Goal: Task Accomplishment & Management: Use online tool/utility

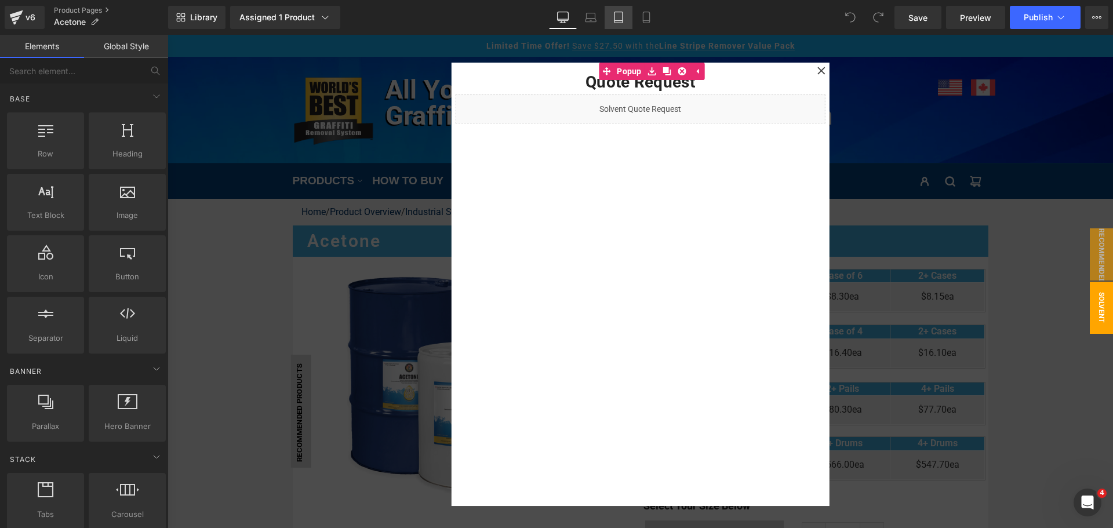
click at [623, 17] on icon at bounding box center [619, 18] width 12 height 12
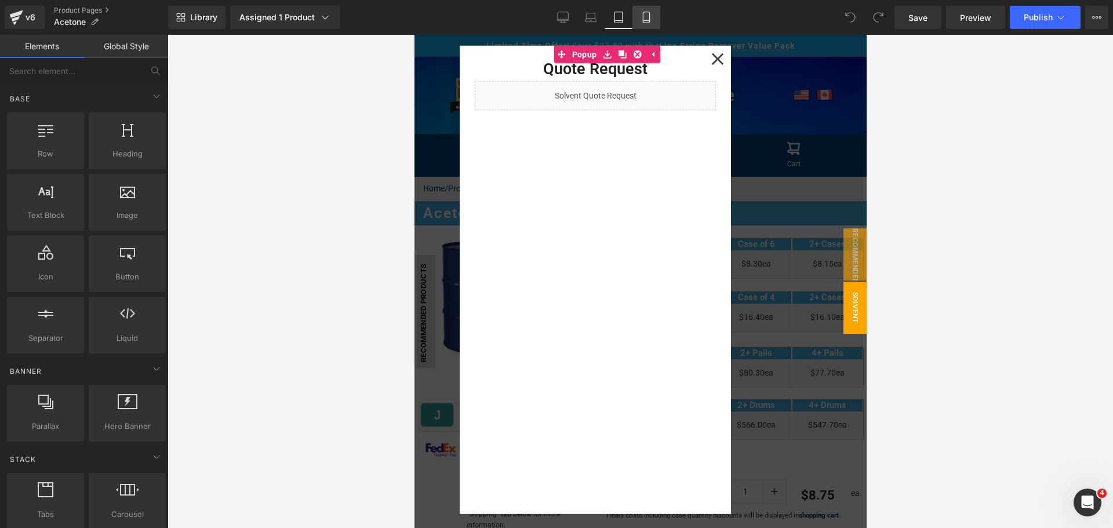
click at [649, 16] on icon at bounding box center [647, 18] width 12 height 12
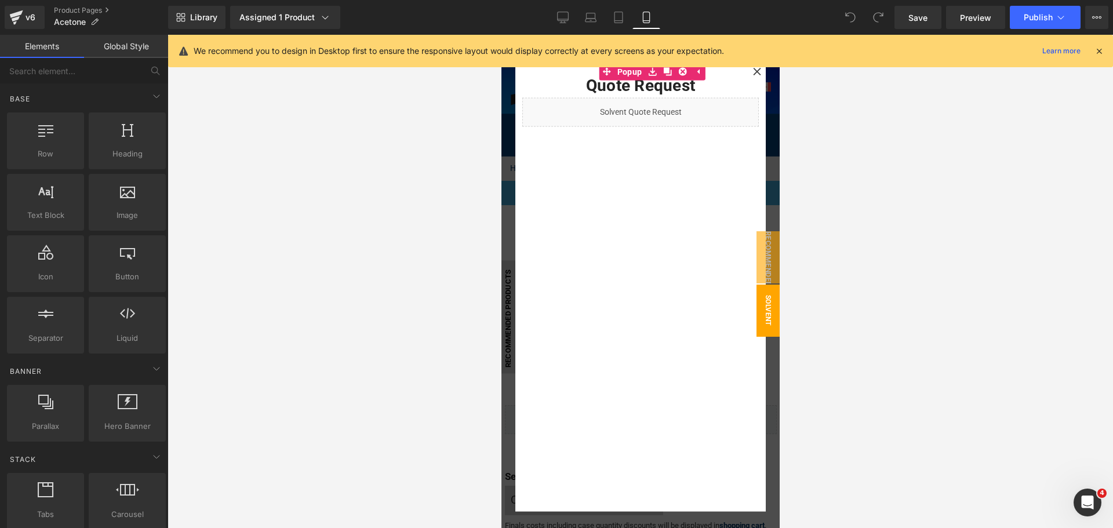
scroll to position [122, 0]
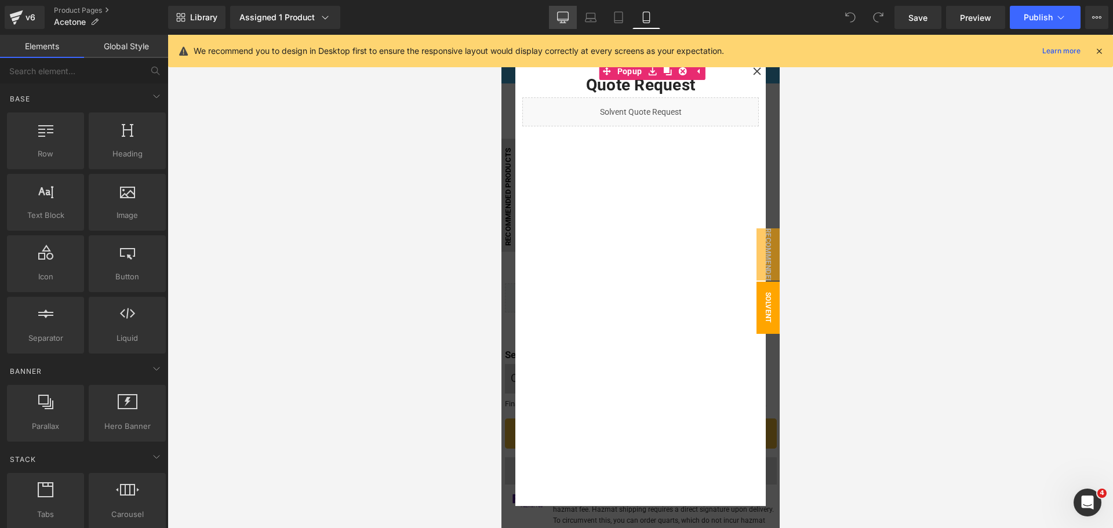
click at [554, 19] on link "Desktop" at bounding box center [563, 17] width 28 height 23
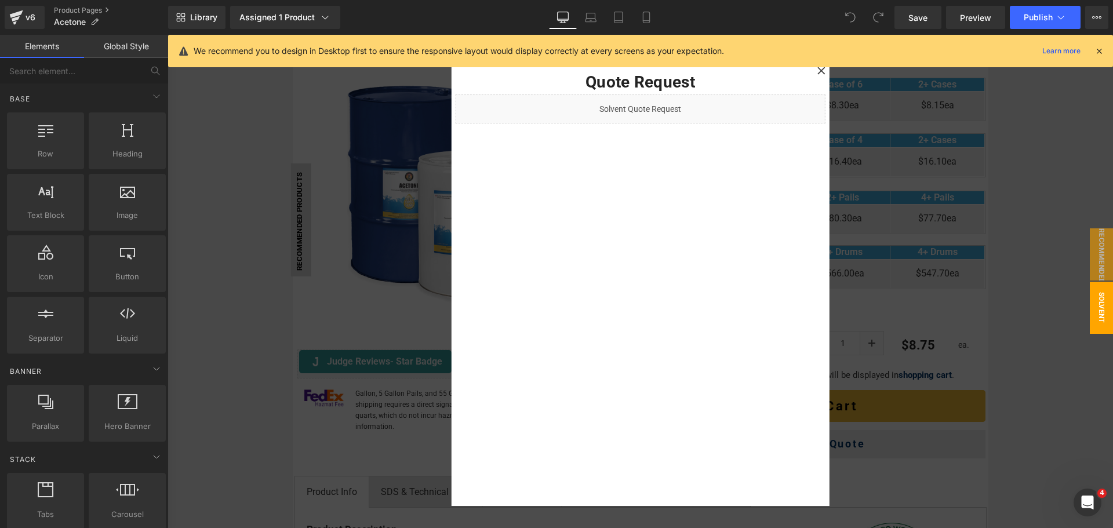
click at [1064, 319] on div at bounding box center [641, 281] width 946 height 493
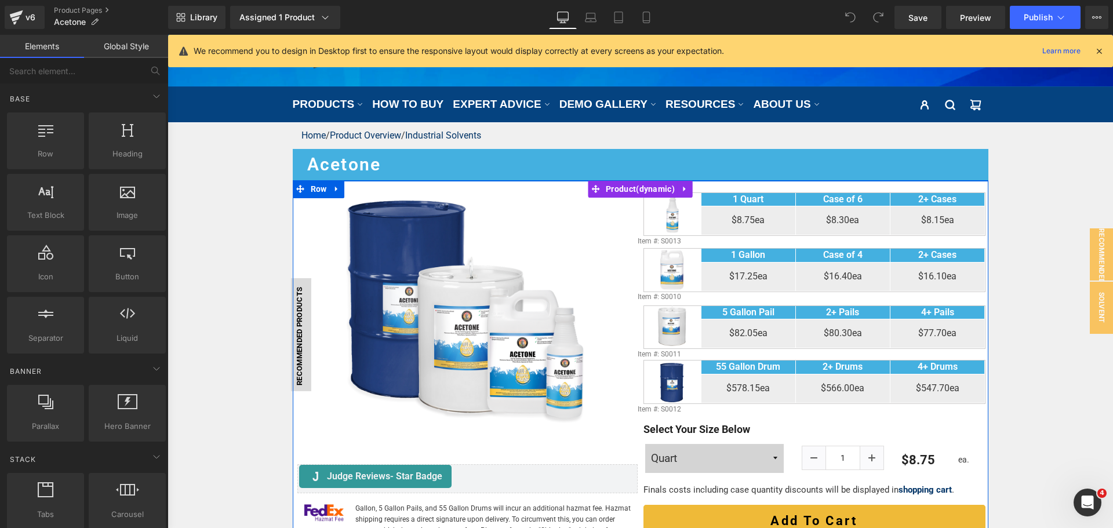
scroll to position [75, 0]
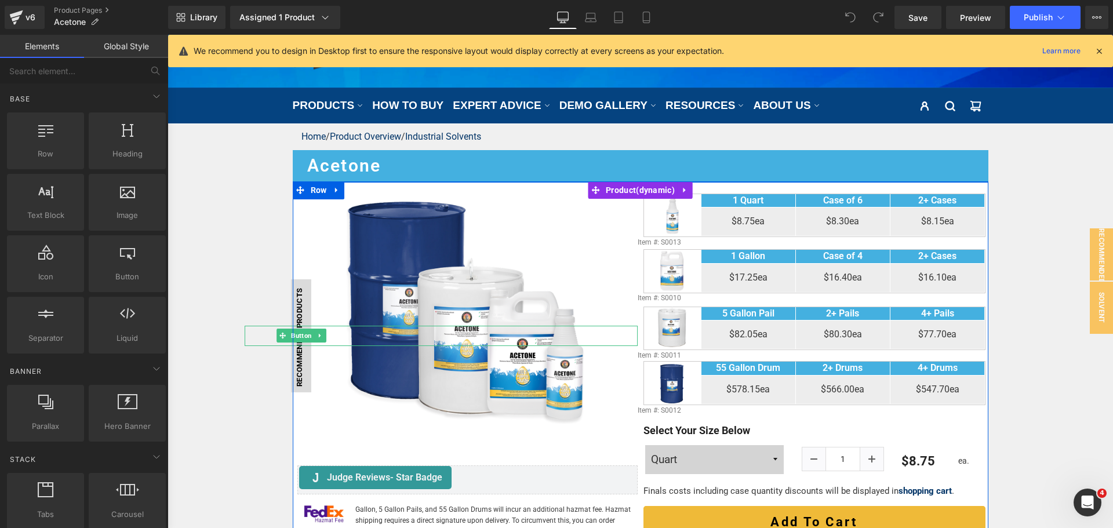
click at [299, 292] on link "Recommended Products" at bounding box center [301, 335] width 20 height 113
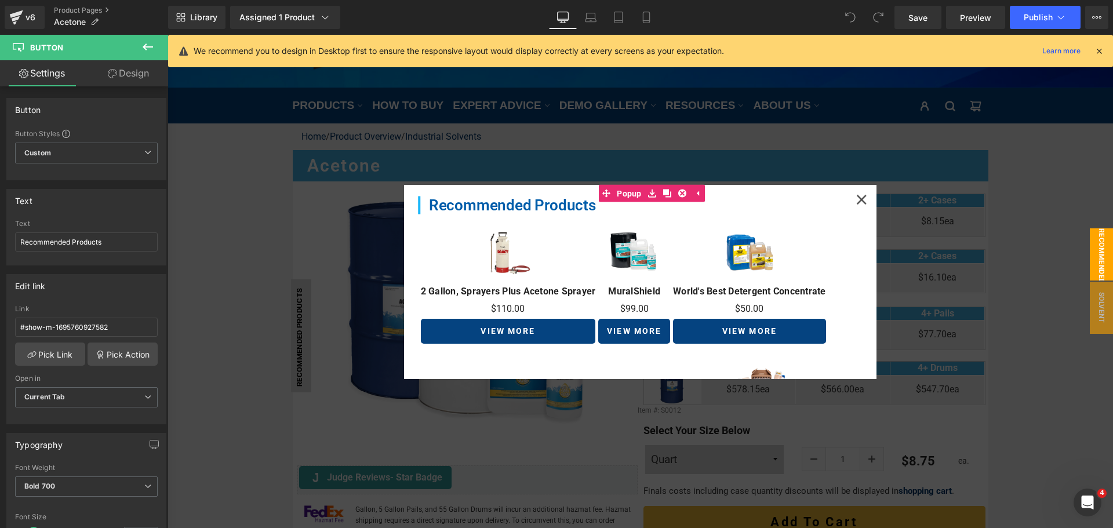
click at [856, 198] on icon at bounding box center [861, 199] width 10 height 10
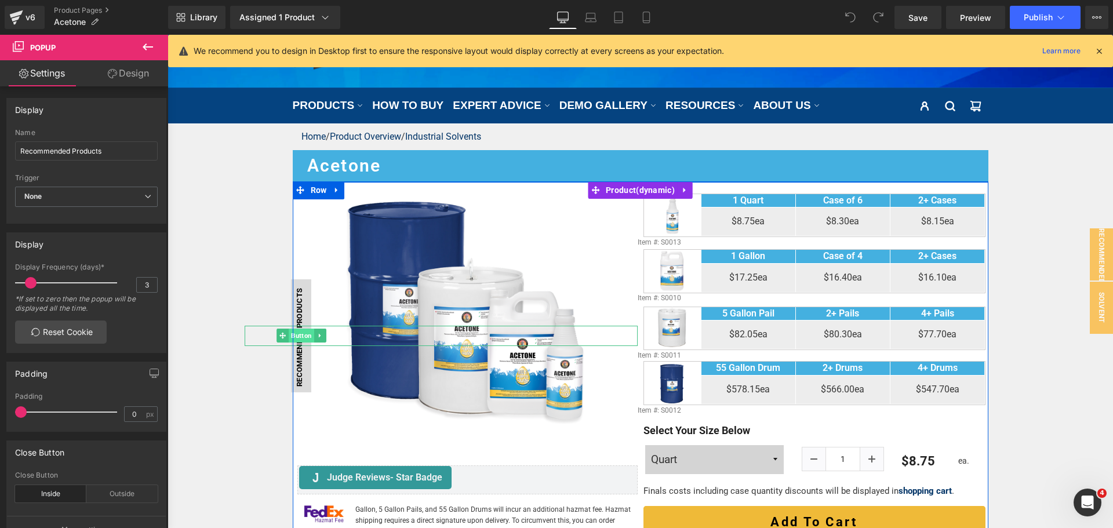
click at [303, 338] on span "Button" at bounding box center [302, 336] width 26 height 14
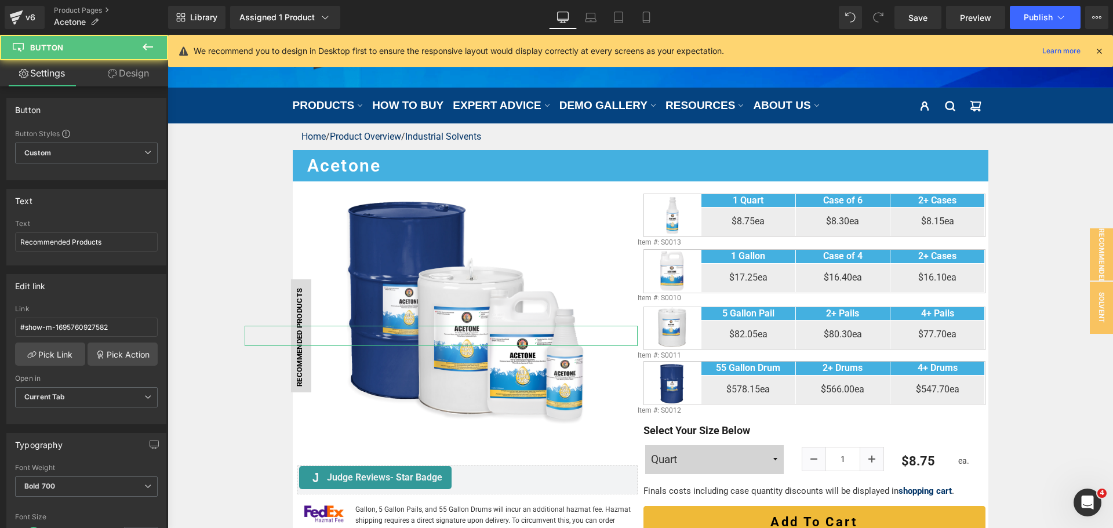
click at [111, 73] on icon at bounding box center [112, 73] width 9 height 9
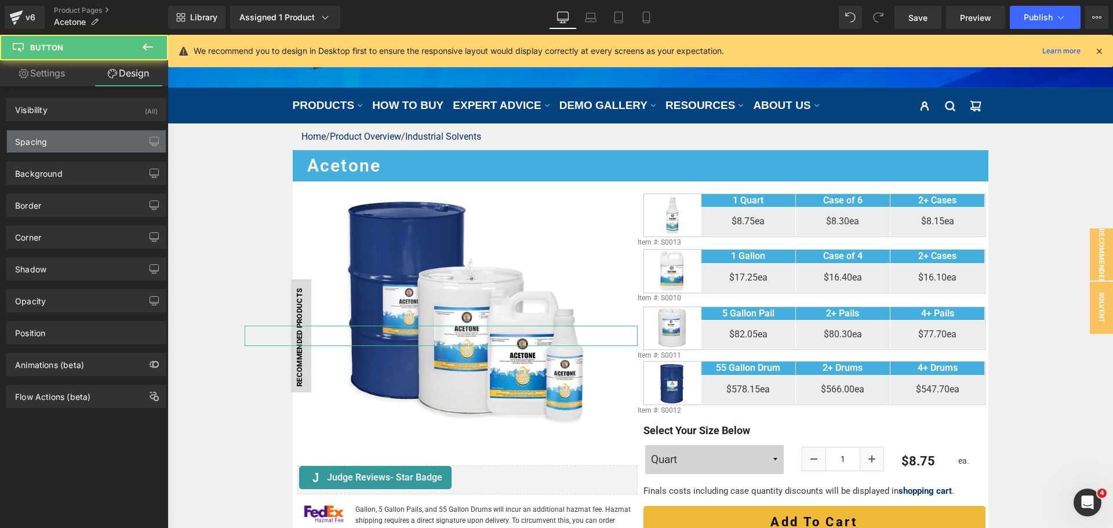
click at [71, 143] on div "Spacing" at bounding box center [86, 141] width 159 height 22
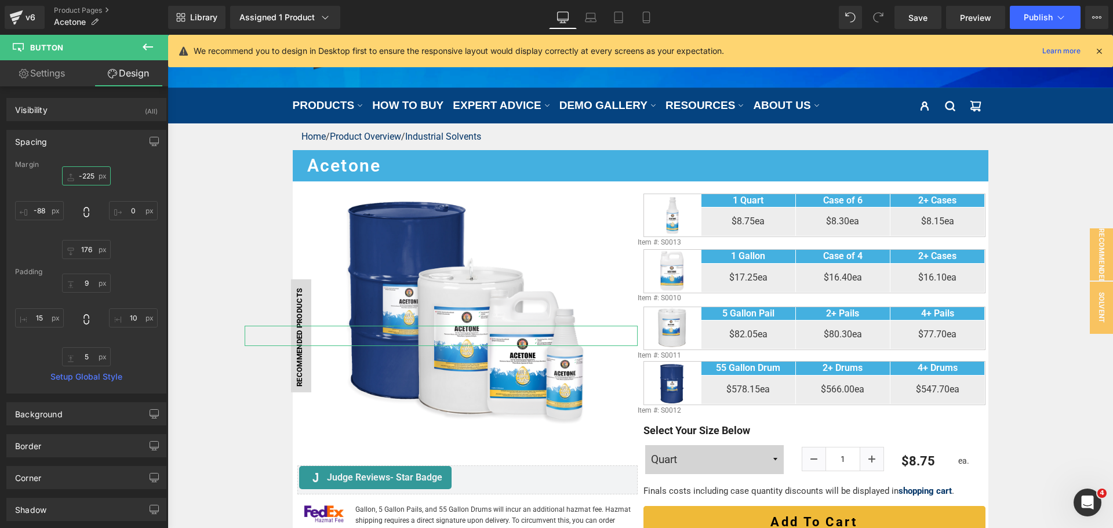
click at [84, 180] on input "-225" at bounding box center [86, 175] width 49 height 19
click at [38, 213] on input "-88" at bounding box center [39, 210] width 49 height 19
type input "-86"
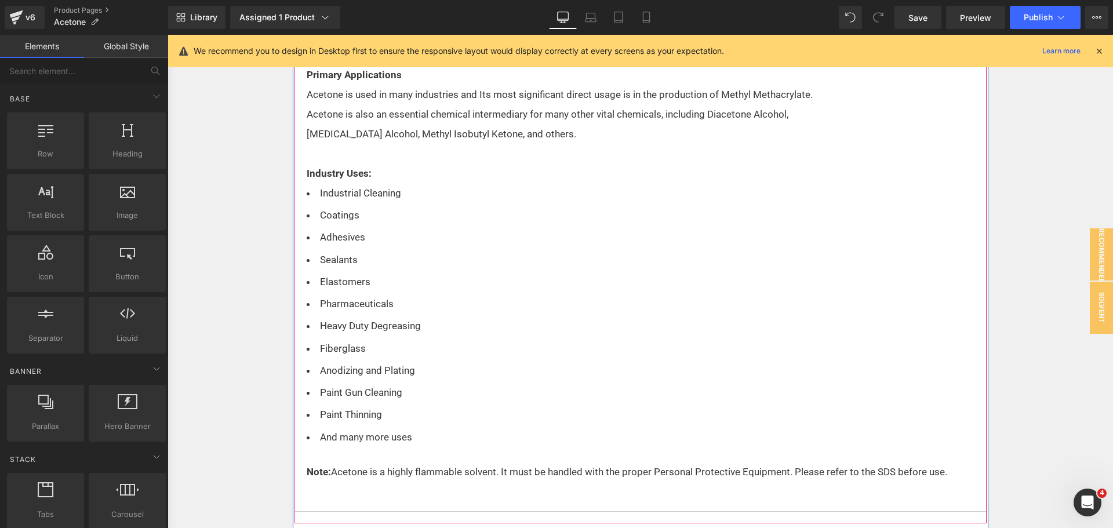
scroll to position [597, 0]
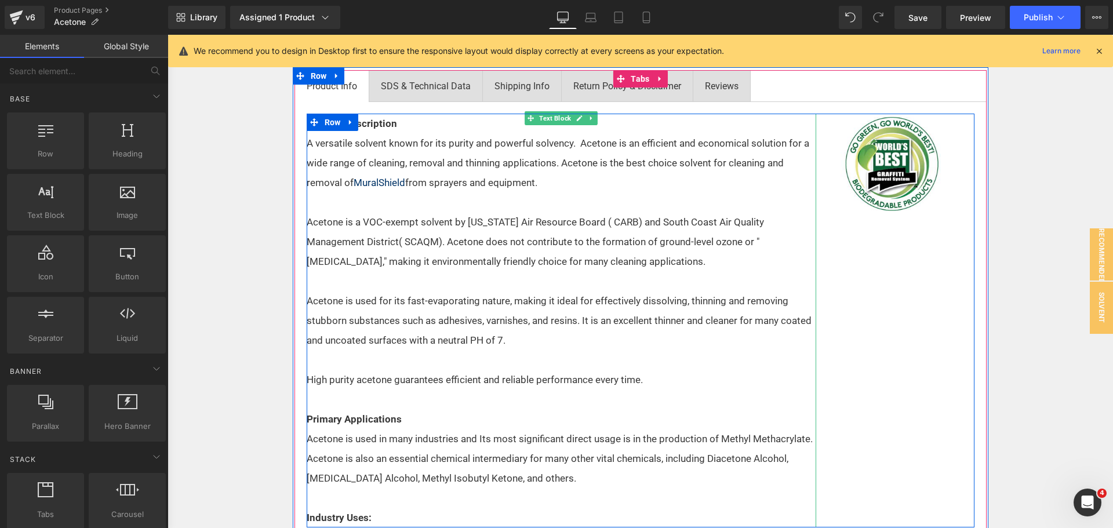
click at [539, 280] on p at bounding box center [562, 281] width 510 height 20
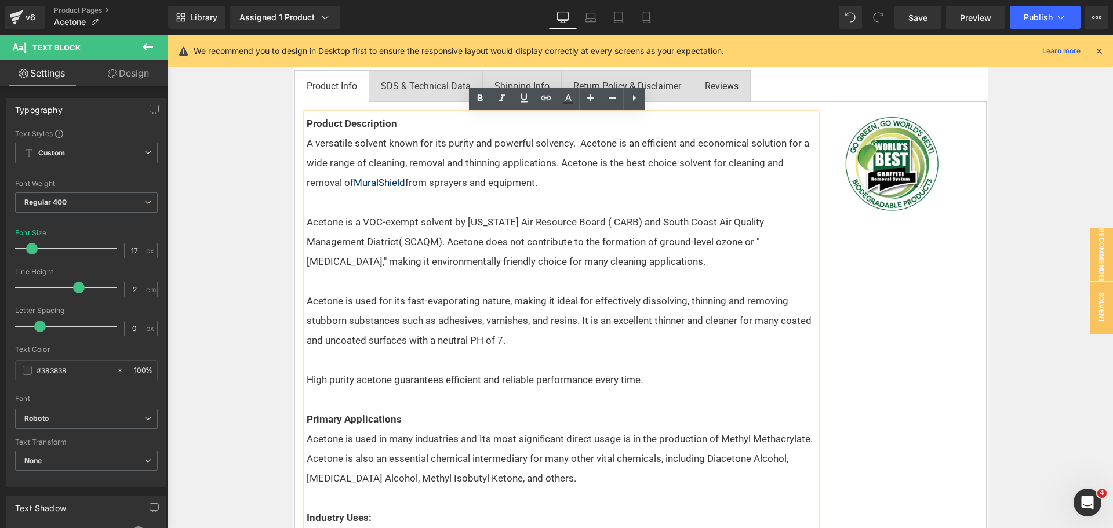
click at [597, 265] on p "Acetone is a VOC-exempt solvent by California Air Resource Board ( CARB) and So…" at bounding box center [562, 241] width 510 height 59
click at [558, 161] on span "A versatile solvent known for its purity and powerful solvency. Acetone is an e…" at bounding box center [558, 162] width 503 height 51
click at [564, 183] on p "A versatile solvent known for its purity and powerful solvency. Acetone is an e…" at bounding box center [562, 162] width 510 height 59
click at [388, 381] on span "High purity acetone guarantees efficient and reliable performance every time." at bounding box center [475, 380] width 336 height 12
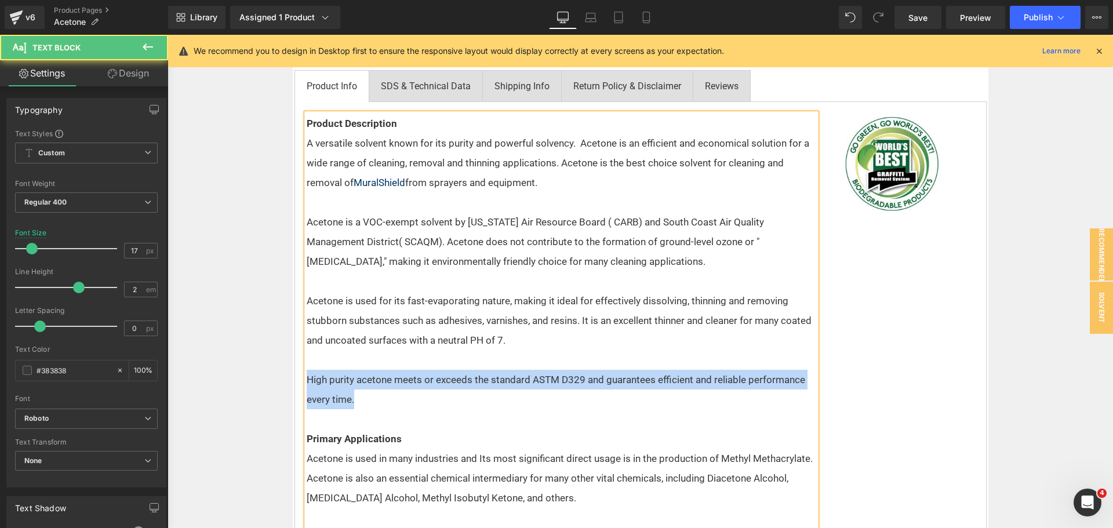
drag, startPoint x: 373, startPoint y: 406, endPoint x: 277, endPoint y: 383, distance: 99.0
click at [277, 383] on div "Home / Product Overview / Industrial Solvents Text Block Row Acetone Heading Ro…" at bounding box center [641, 417] width 946 height 1631
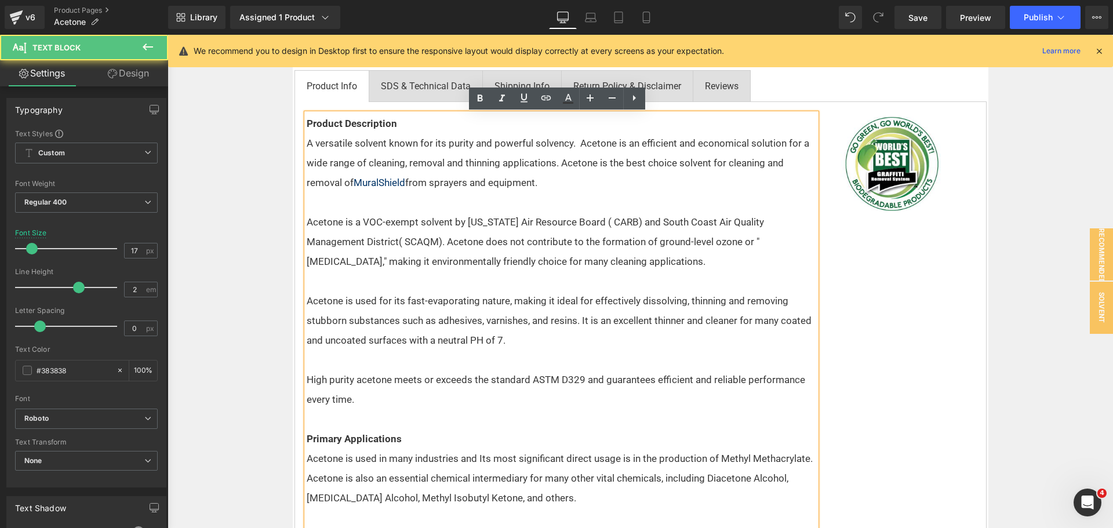
click at [540, 430] on p "Primary Applications" at bounding box center [562, 439] width 510 height 20
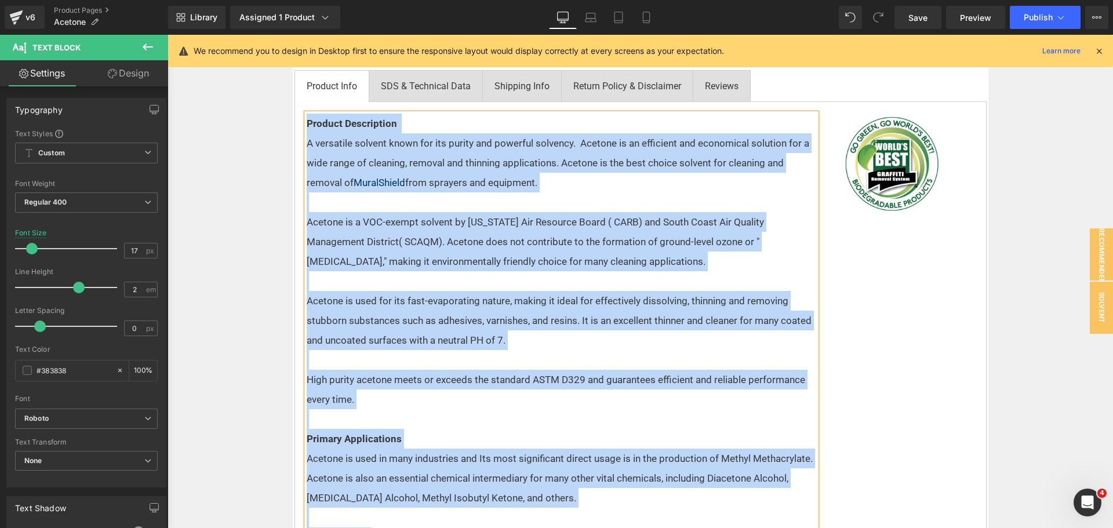
copy div "Product Description A versatile solvent known for its purity and powerful solve…"
click at [637, 149] on span "A versatile solvent known for its purity and powerful solvency. Acetone is an e…" at bounding box center [558, 162] width 503 height 51
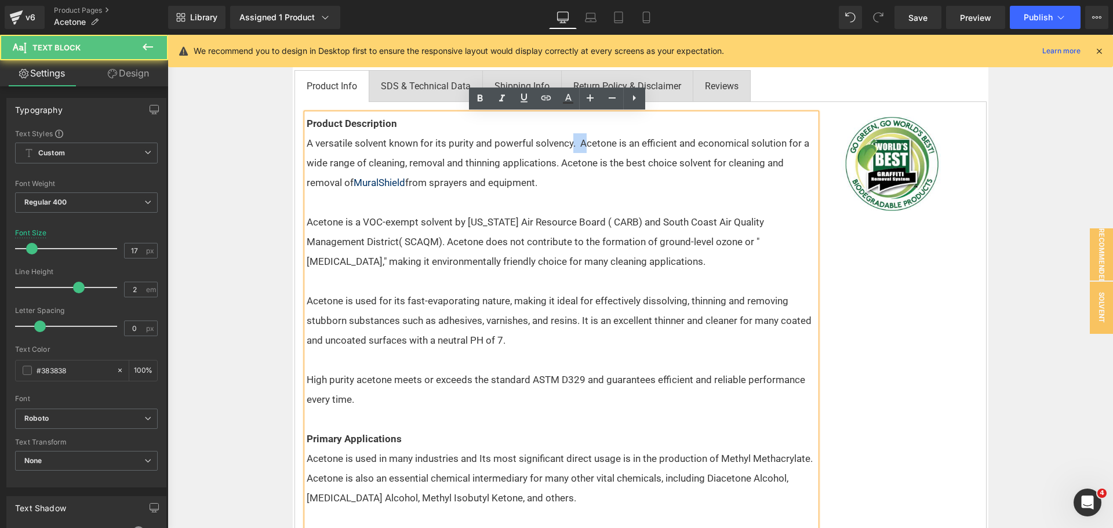
drag, startPoint x: 583, startPoint y: 144, endPoint x: 568, endPoint y: 144, distance: 15.1
click at [568, 144] on span "A versatile solvent known for its purity and powerful solvency. Acetone is an e…" at bounding box center [558, 162] width 503 height 51
click at [521, 338] on p "Acetone is used for its fast-evaporating nature, making it ideal for effectivel…" at bounding box center [562, 320] width 510 height 59
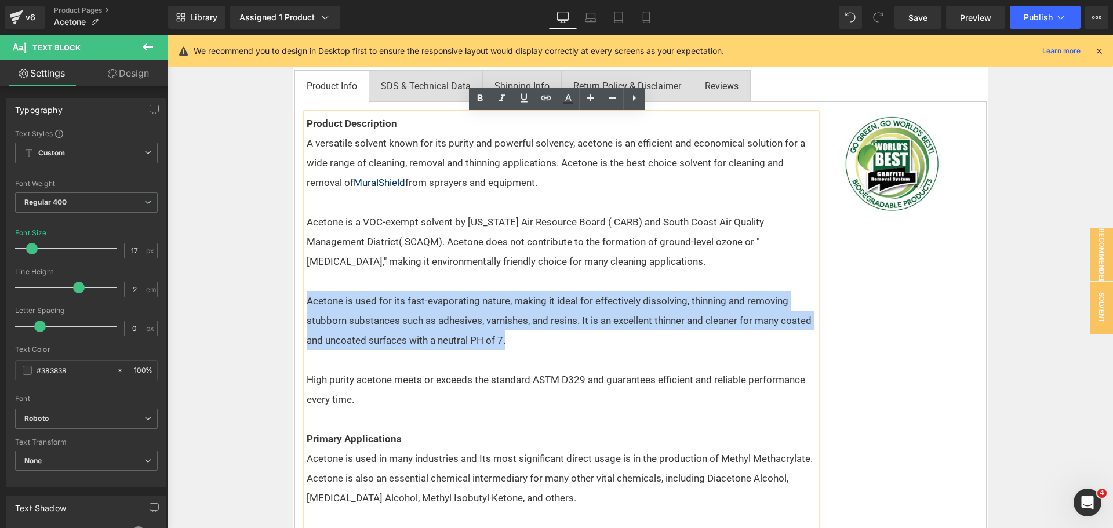
drag, startPoint x: 499, startPoint y: 341, endPoint x: 233, endPoint y: 294, distance: 270.2
click at [233, 294] on div "Home / Product Overview / Industrial Solvents Text Block Row Acetone Heading Ro…" at bounding box center [641, 417] width 946 height 1631
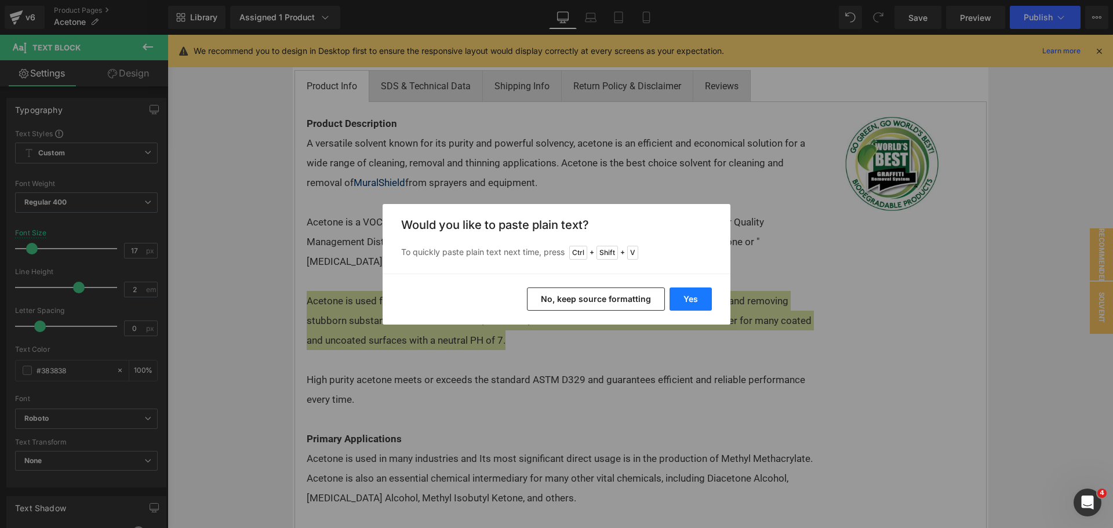
click at [688, 301] on button "Yes" at bounding box center [691, 299] width 42 height 23
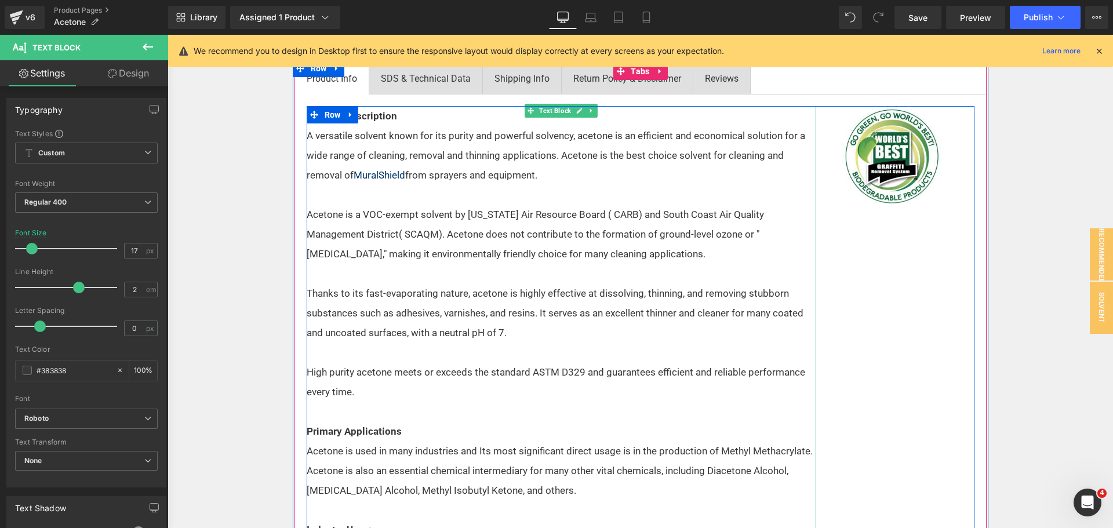
scroll to position [655, 0]
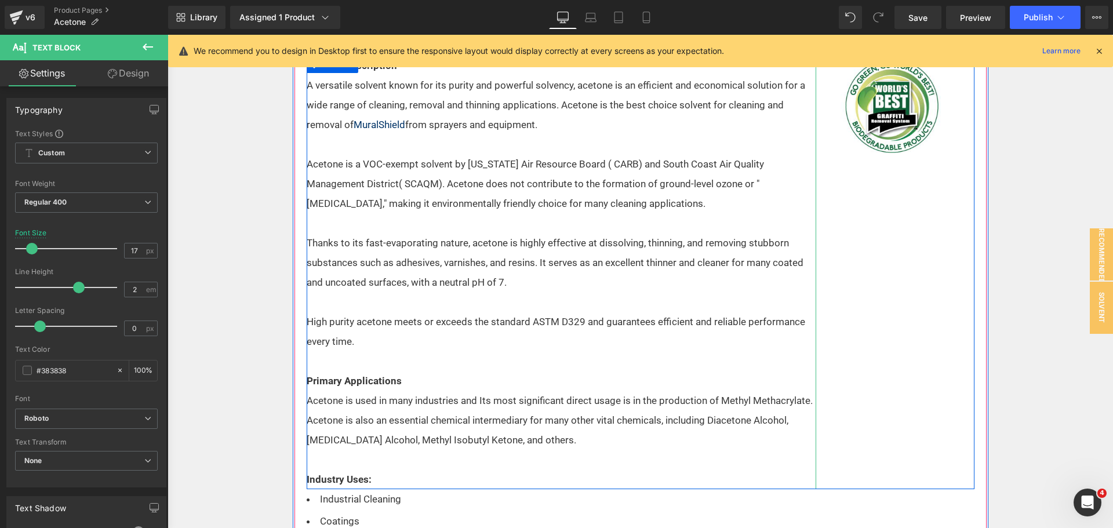
click at [334, 339] on span "High purity acetone meets or exceeds the standard ASTM D329 and guarantees effi…" at bounding box center [556, 331] width 499 height 31
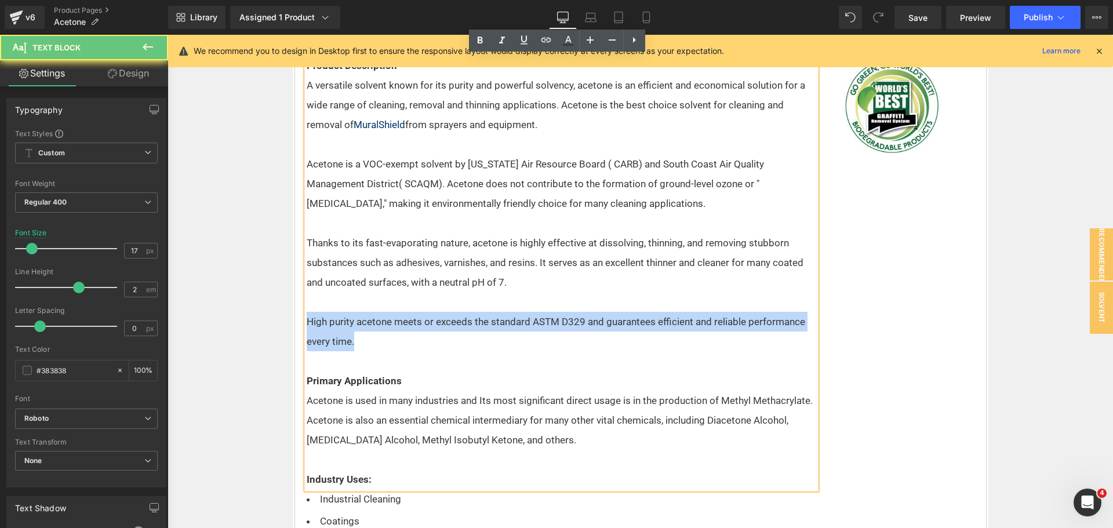
drag, startPoint x: 363, startPoint y: 347, endPoint x: 297, endPoint y: 330, distance: 67.5
click at [297, 330] on div "Product Description A versatile solvent known for its purity and powerful solve…" at bounding box center [641, 430] width 692 height 775
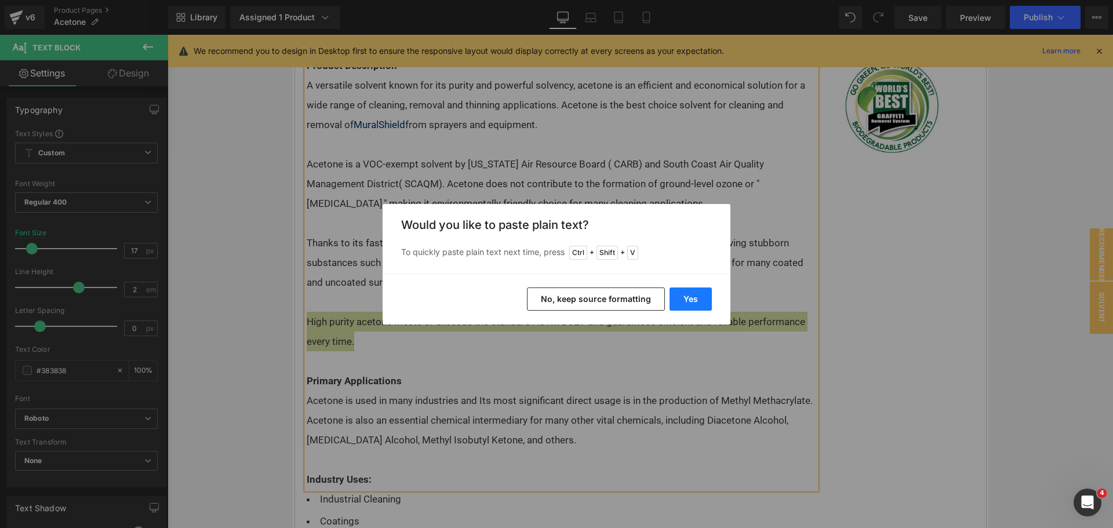
click at [0, 0] on button "Yes" at bounding box center [0, 0] width 0 height 0
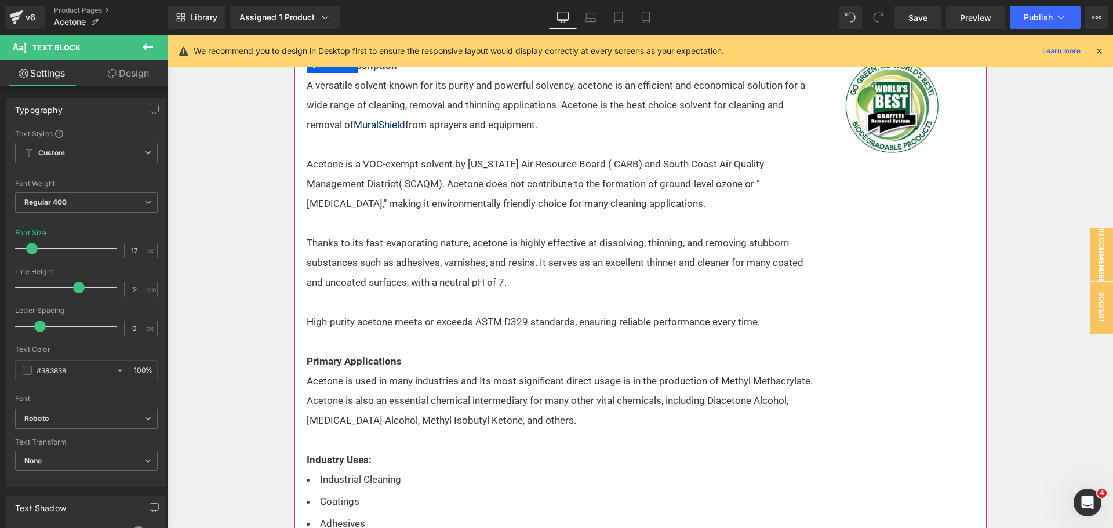
scroll to position [713, 0]
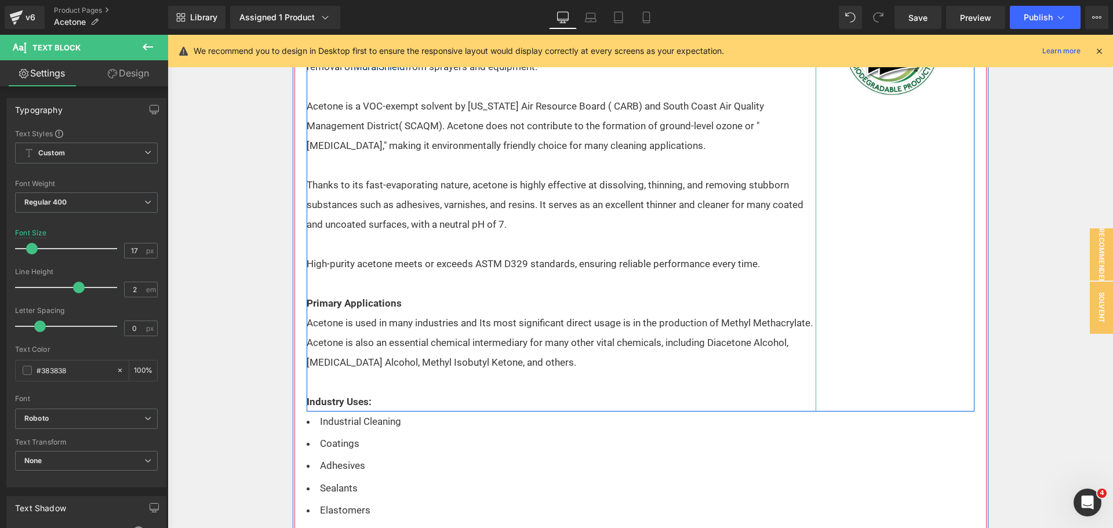
click at [524, 364] on span "Acetone is used in many industries and Its most significant direct usage is in …" at bounding box center [560, 342] width 506 height 51
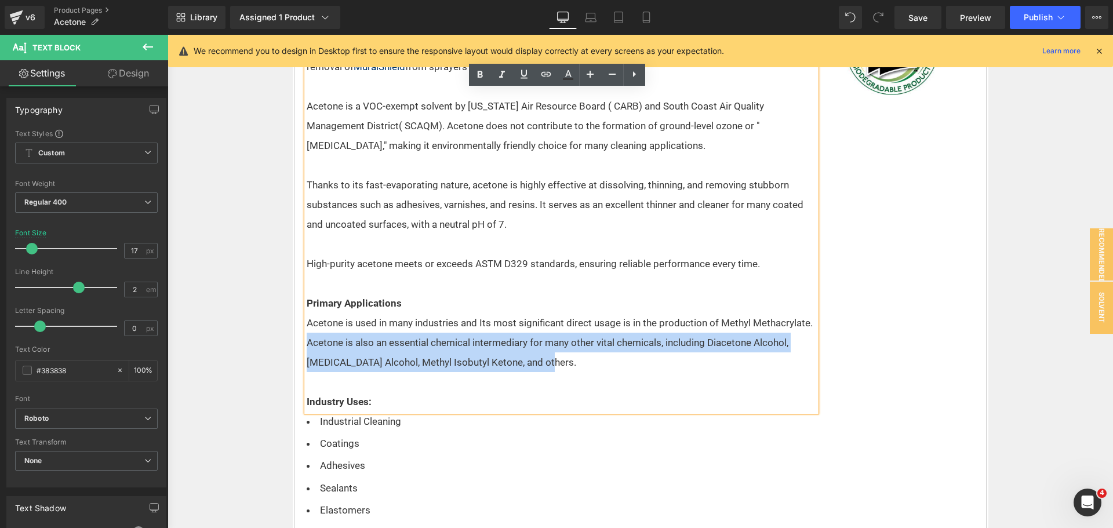
drag, startPoint x: 555, startPoint y: 366, endPoint x: 296, endPoint y: 347, distance: 259.2
click at [296, 347] on div "Product Description A versatile solvent known for its purity and powerful solve…" at bounding box center [641, 363] width 692 height 755
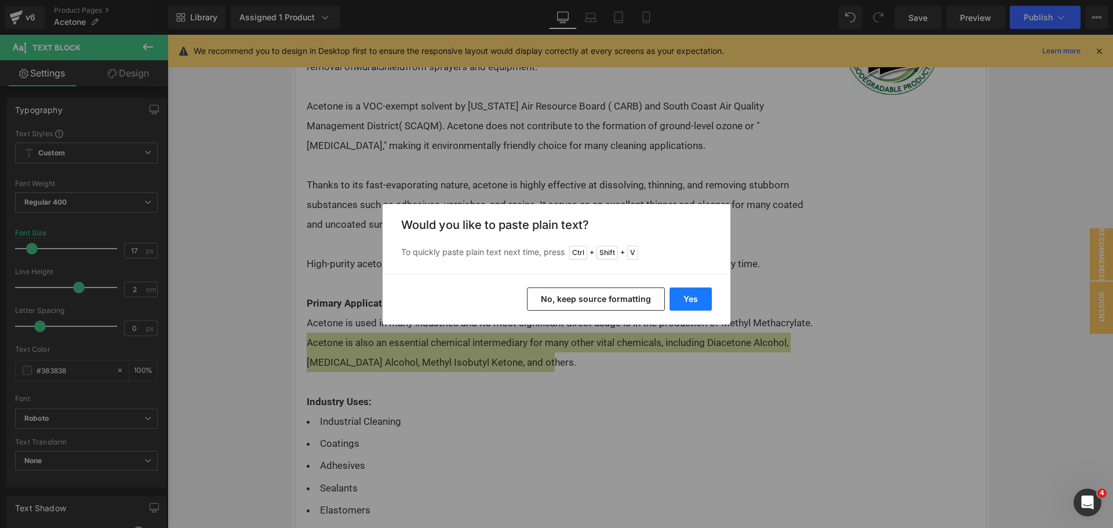
click at [0, 0] on button "Yes" at bounding box center [0, 0] width 0 height 0
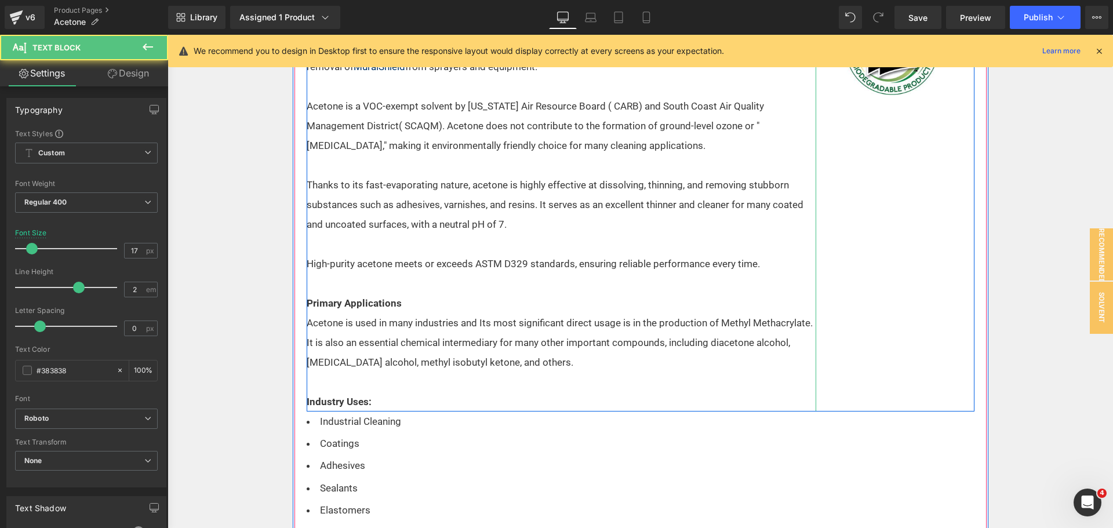
click at [628, 367] on p "Acetone is used in many industries and Its most significant direct usage is in …" at bounding box center [562, 342] width 510 height 59
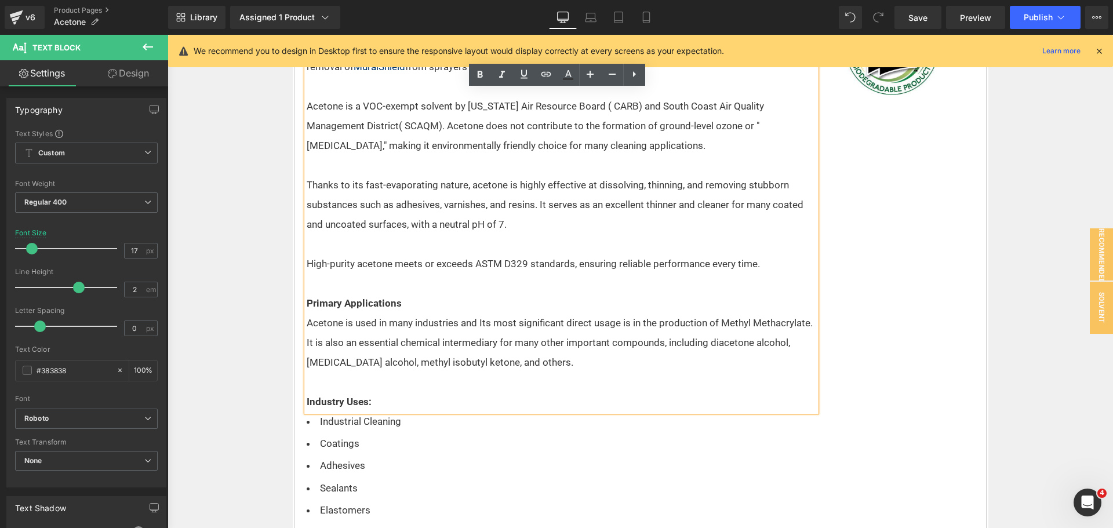
click at [957, 332] on div "Product Description A versatile solvent known for its purity and powerful solve…" at bounding box center [641, 205] width 668 height 414
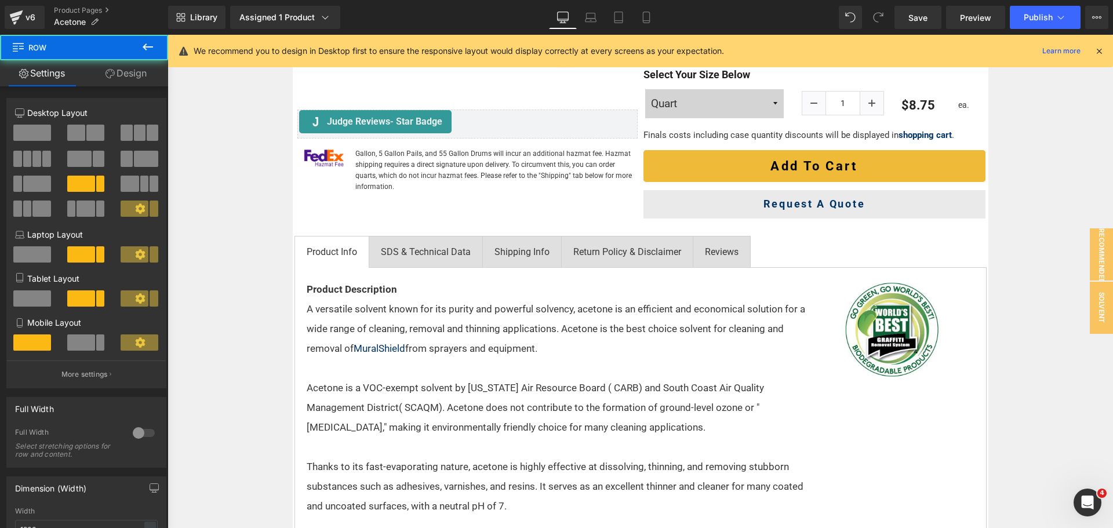
scroll to position [423, 0]
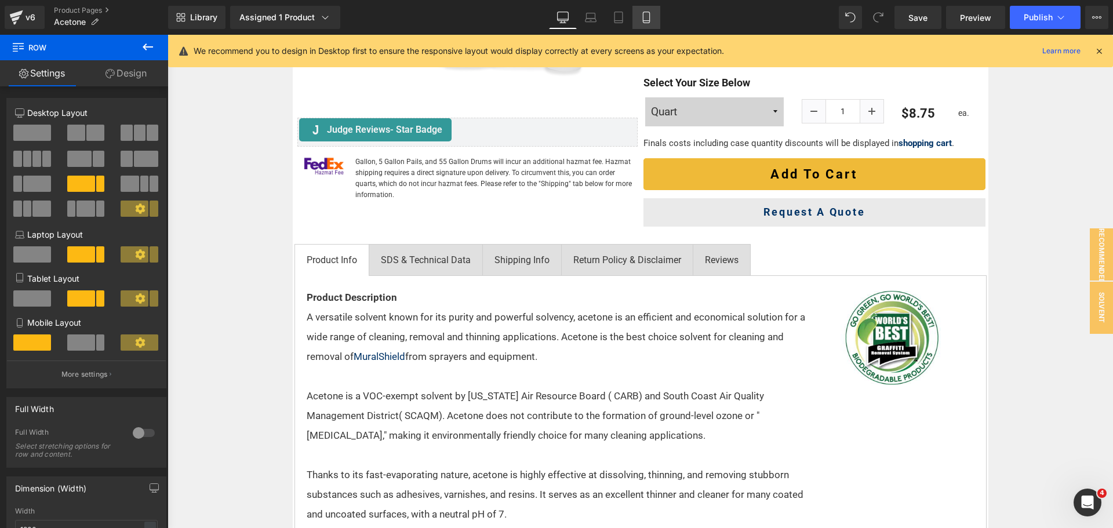
click at [659, 19] on link "Mobile" at bounding box center [647, 17] width 28 height 23
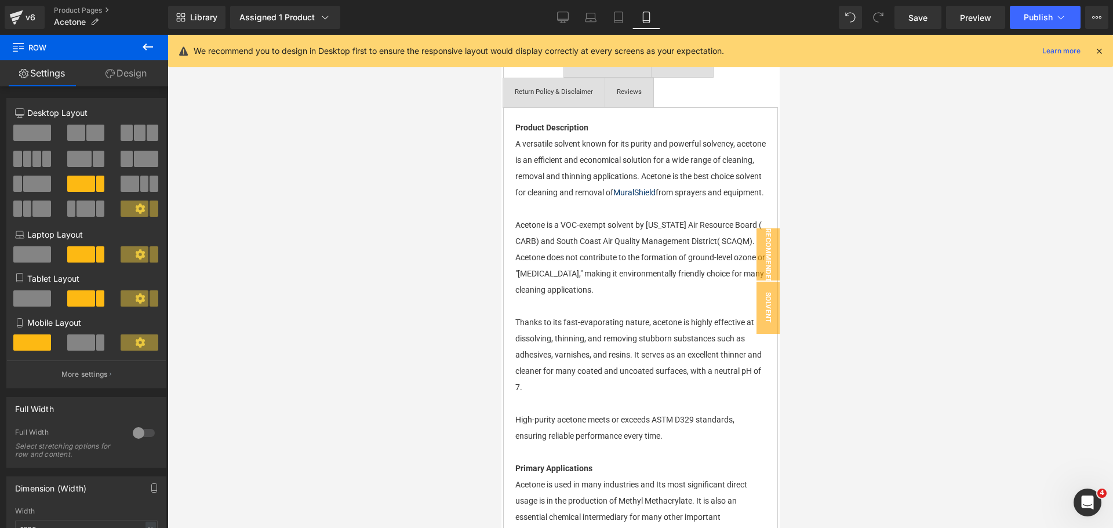
scroll to position [878, 0]
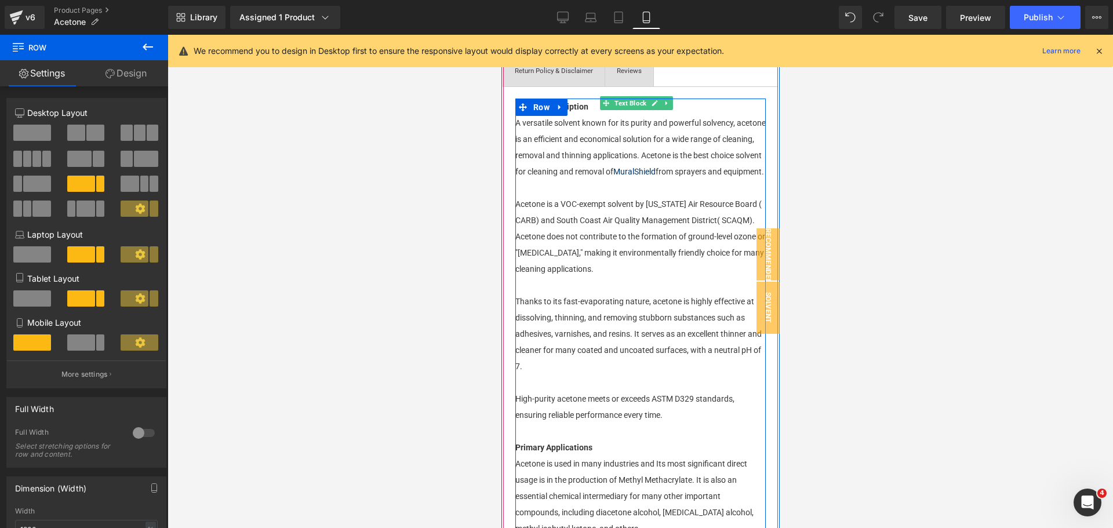
click at [618, 423] on p "High-purity acetone meets or exceeds ASTM D329 standards, ensuring reliable per…" at bounding box center [640, 407] width 250 height 32
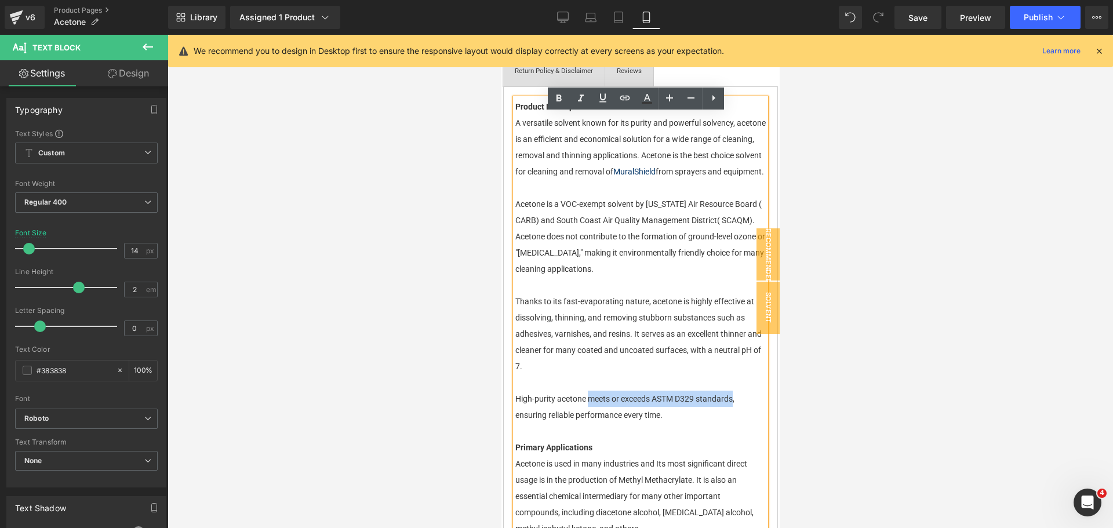
drag, startPoint x: 588, startPoint y: 430, endPoint x: 652, endPoint y: 332, distance: 116.4
click at [732, 423] on p "High-purity acetone meets or exceeds ASTM D329 standards, ensuring reliable per…" at bounding box center [640, 407] width 250 height 32
click at [558, 100] on icon at bounding box center [559, 99] width 14 height 14
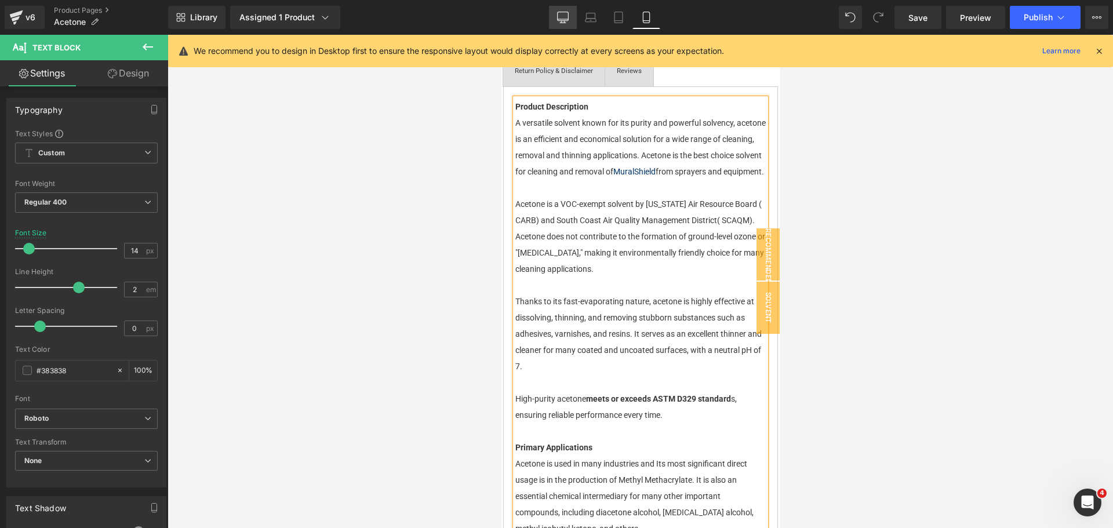
click at [560, 15] on icon at bounding box center [563, 18] width 12 height 12
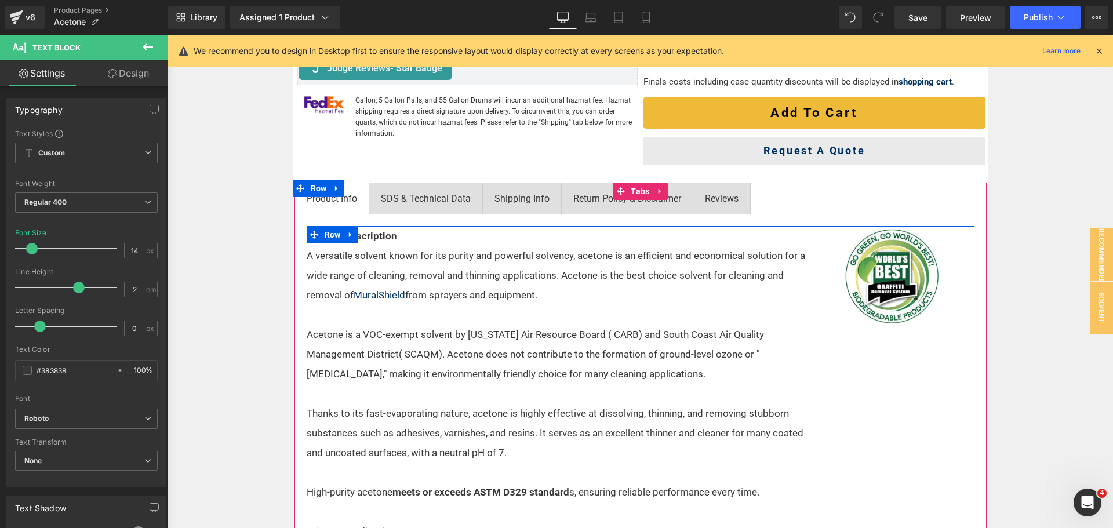
scroll to position [481, 0]
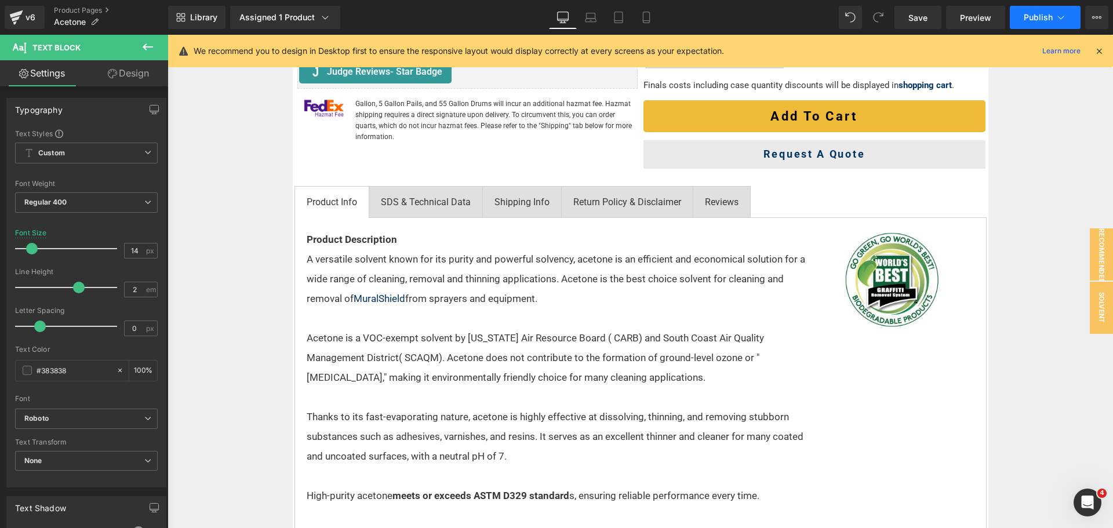
click at [1027, 20] on span "Publish" at bounding box center [1038, 17] width 29 height 9
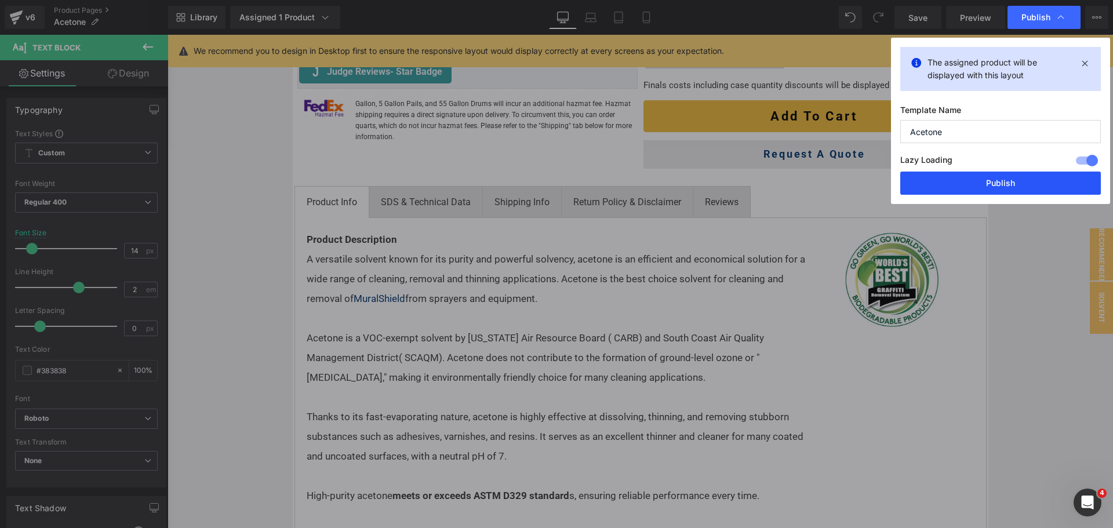
click at [0, 0] on button "Publish" at bounding box center [0, 0] width 0 height 0
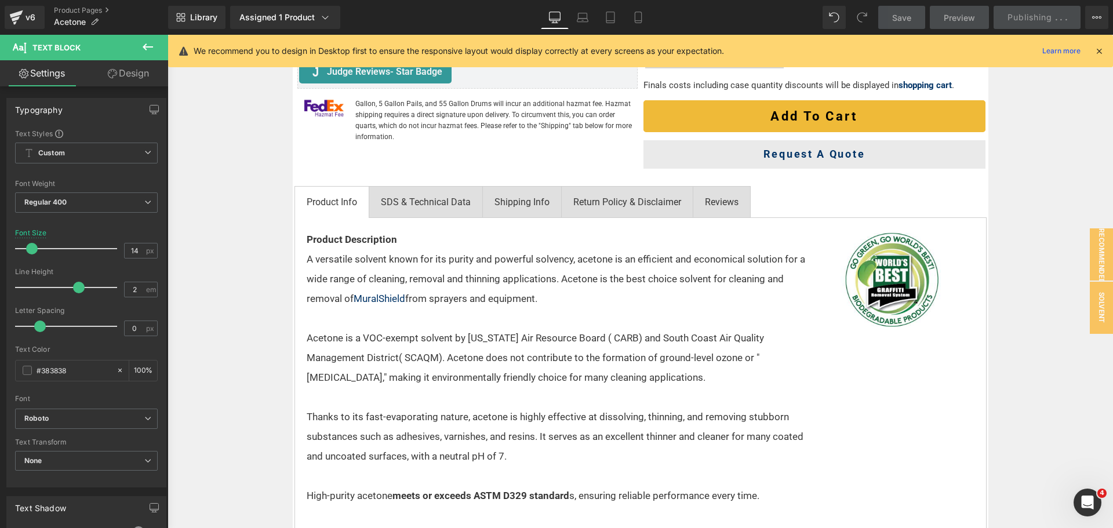
scroll to position [191, 0]
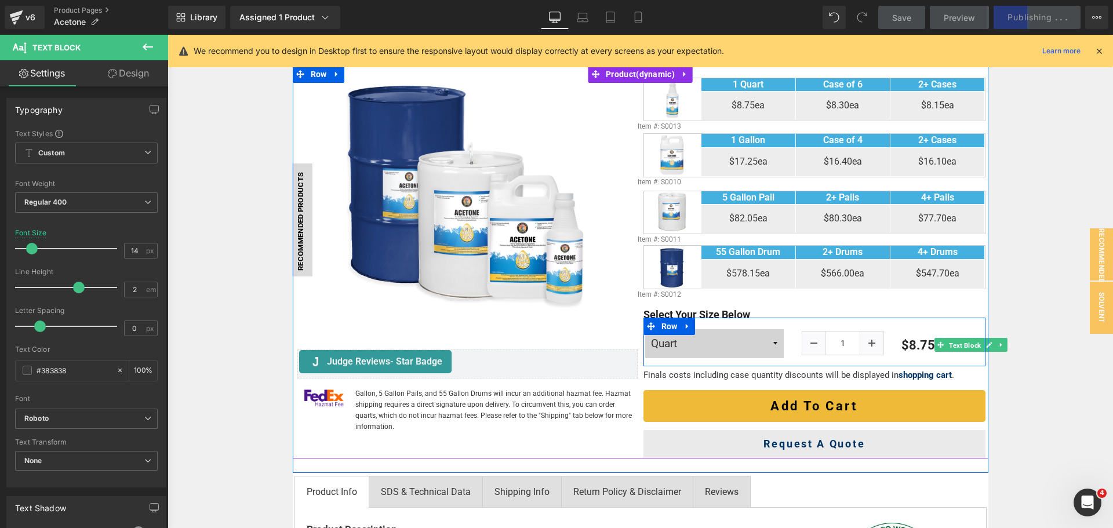
click at [957, 346] on span "Text Block" at bounding box center [965, 346] width 37 height 14
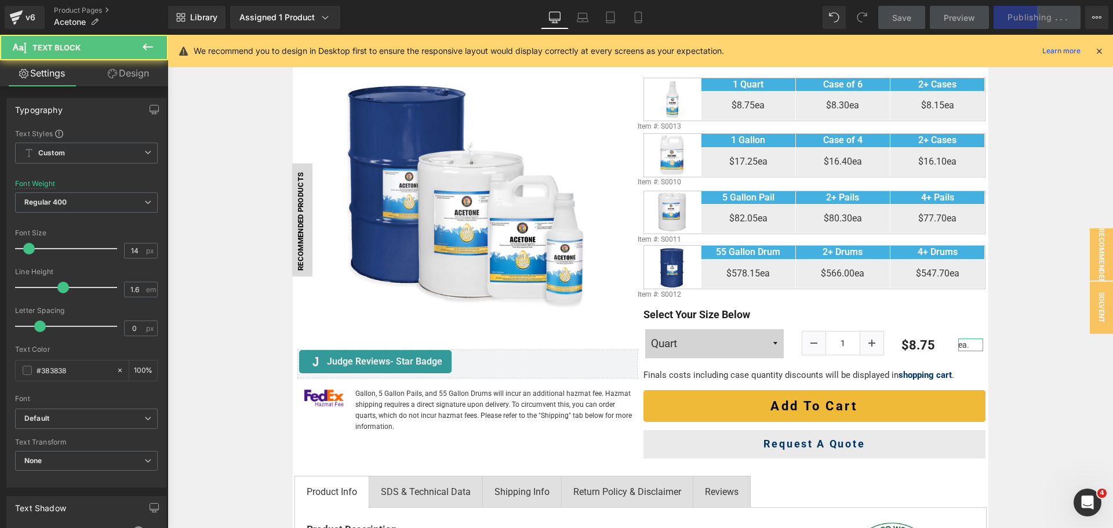
click at [146, 63] on link "Design" at bounding box center [128, 73] width 84 height 26
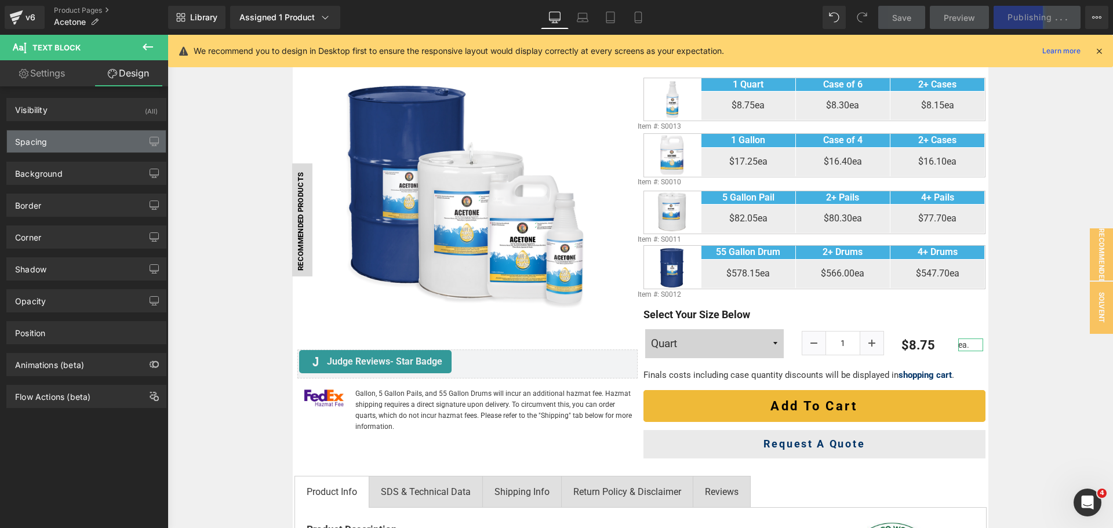
click at [86, 151] on div "Spacing" at bounding box center [86, 141] width 159 height 22
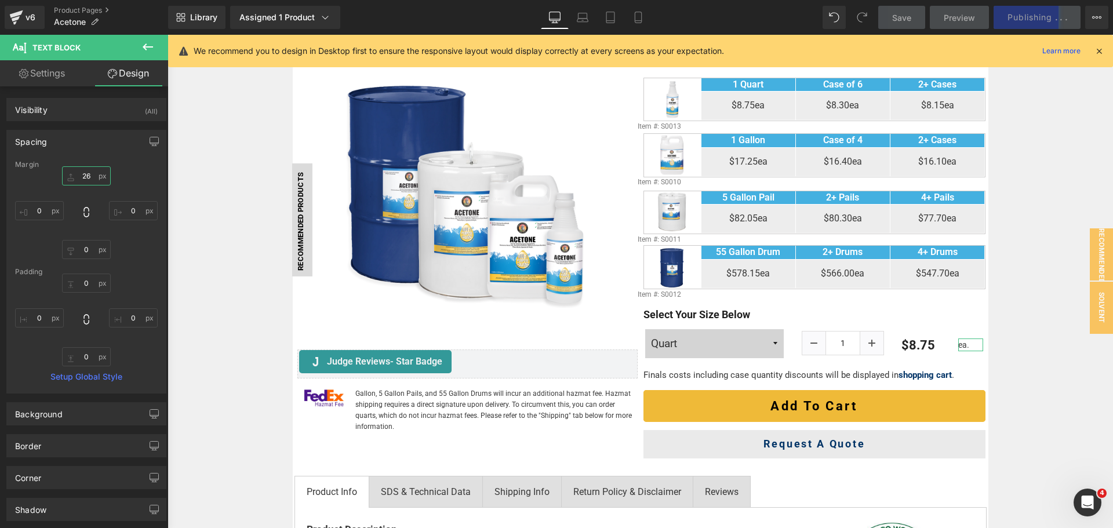
click at [88, 177] on input "26" at bounding box center [86, 175] width 49 height 19
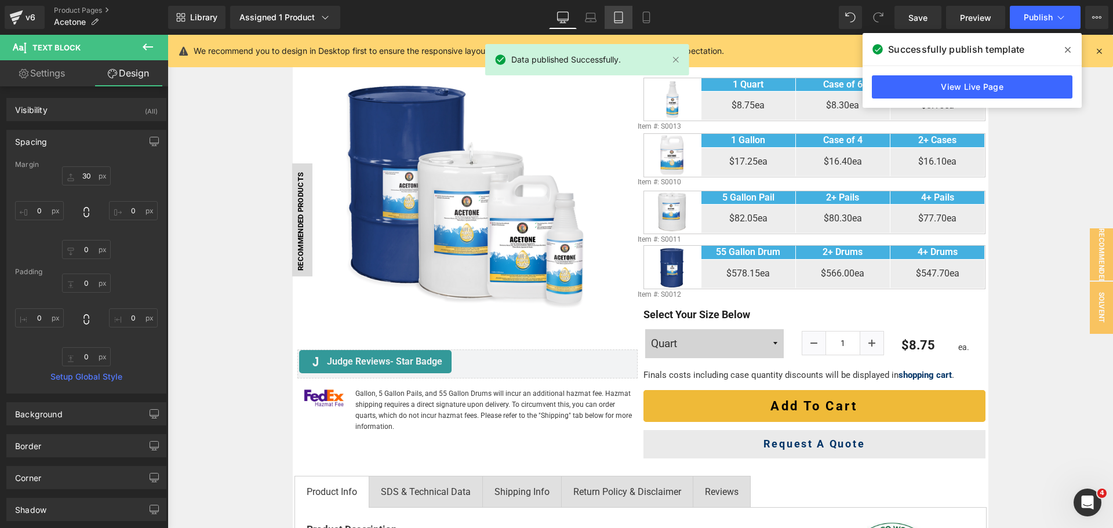
click at [626, 14] on link "Tablet" at bounding box center [619, 17] width 28 height 23
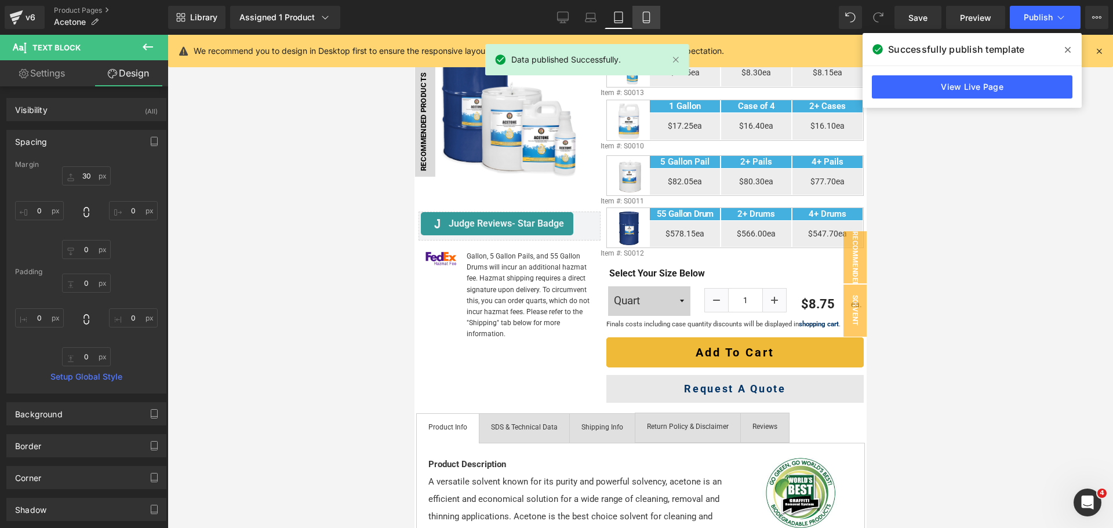
scroll to position [150, 0]
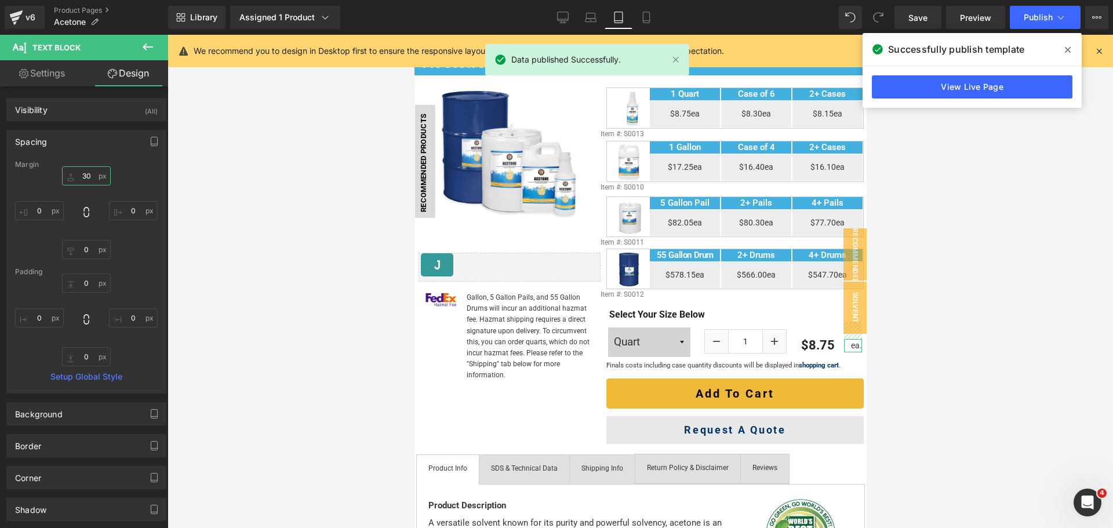
click at [79, 175] on input "30" at bounding box center [86, 175] width 49 height 19
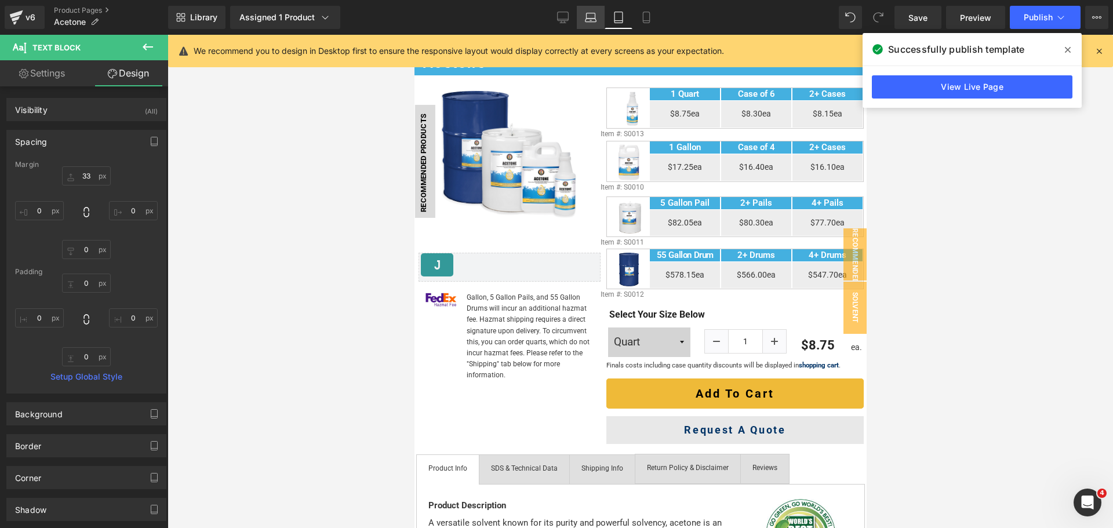
drag, startPoint x: 582, startPoint y: 20, endPoint x: 94, endPoint y: 36, distance: 488.4
click at [582, 20] on link "Laptop" at bounding box center [591, 17] width 28 height 23
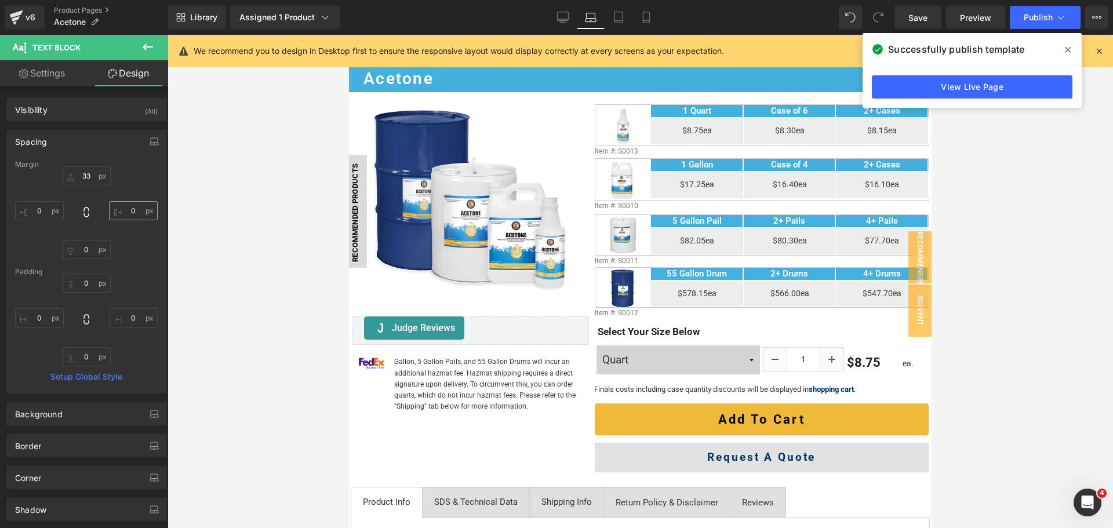
scroll to position [221, 0]
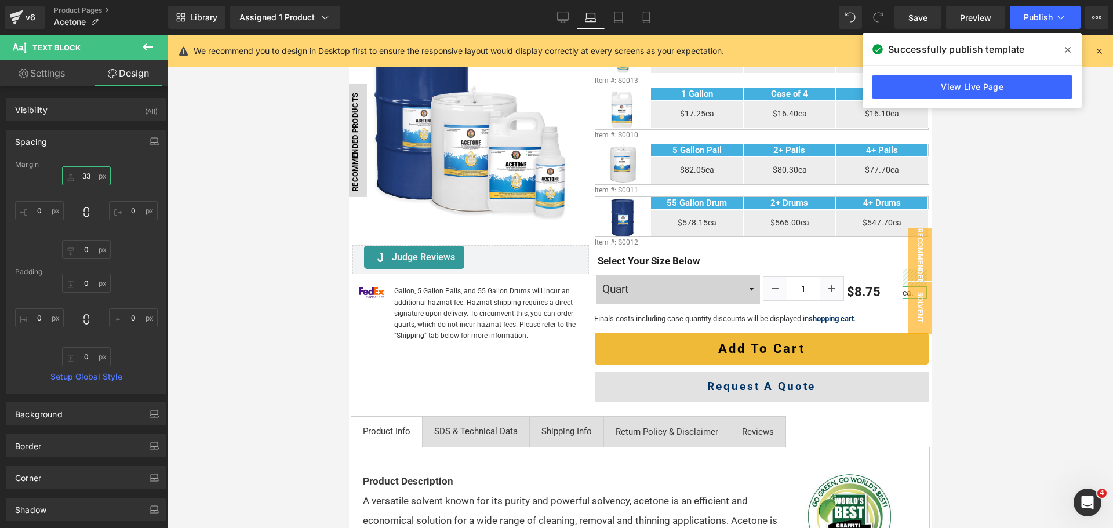
click at [89, 179] on input "33" at bounding box center [86, 175] width 49 height 19
click at [648, 19] on icon at bounding box center [647, 18] width 12 height 12
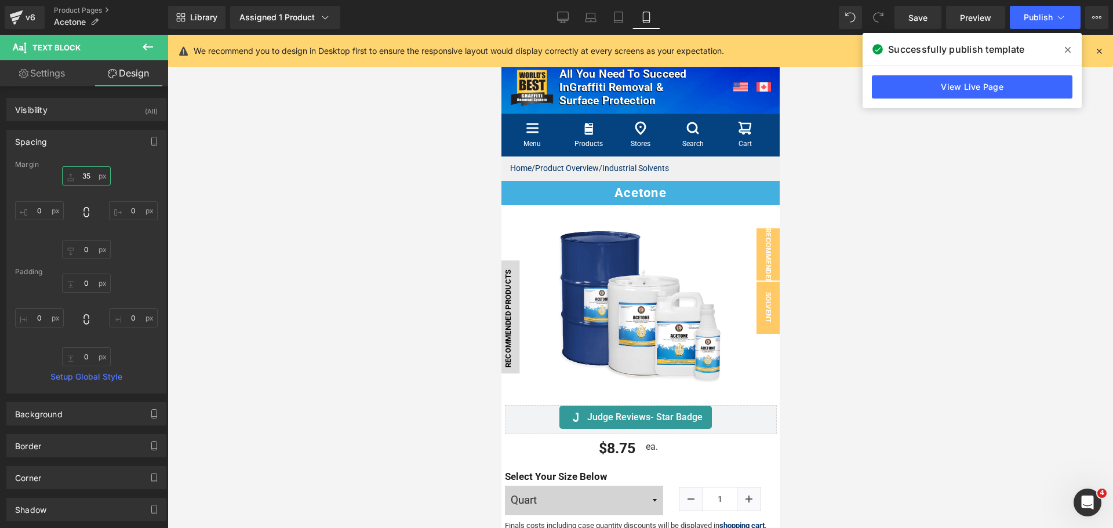
click at [83, 177] on input "35" at bounding box center [86, 175] width 49 height 19
type input "32"
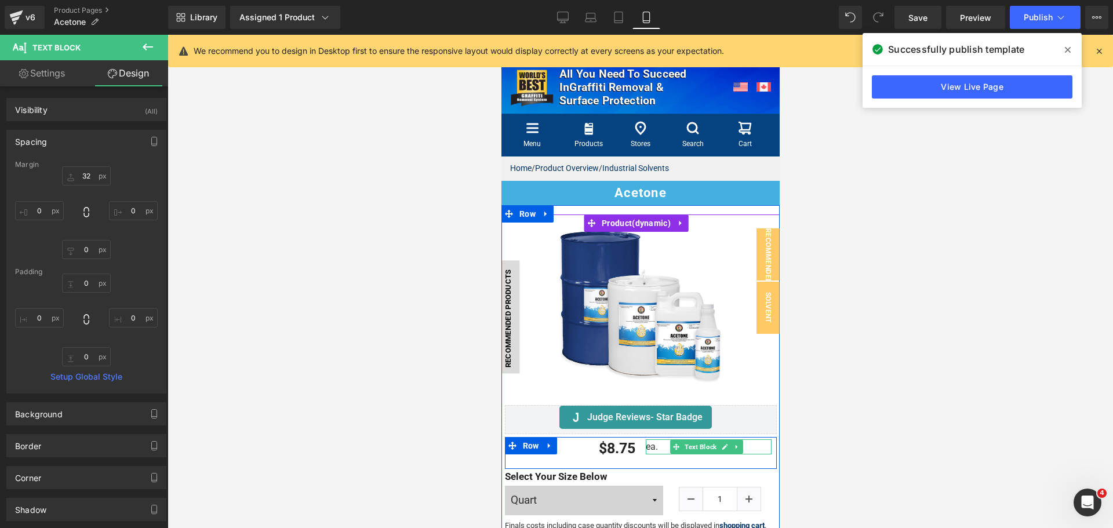
click at [648, 445] on p "ea." at bounding box center [708, 446] width 126 height 15
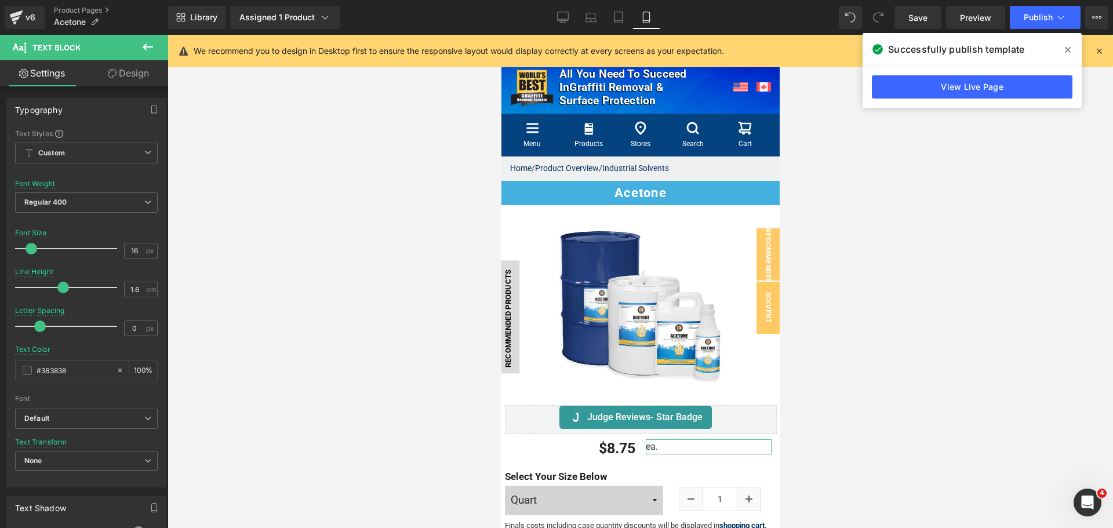
click at [136, 71] on link "Design" at bounding box center [128, 73] width 84 height 26
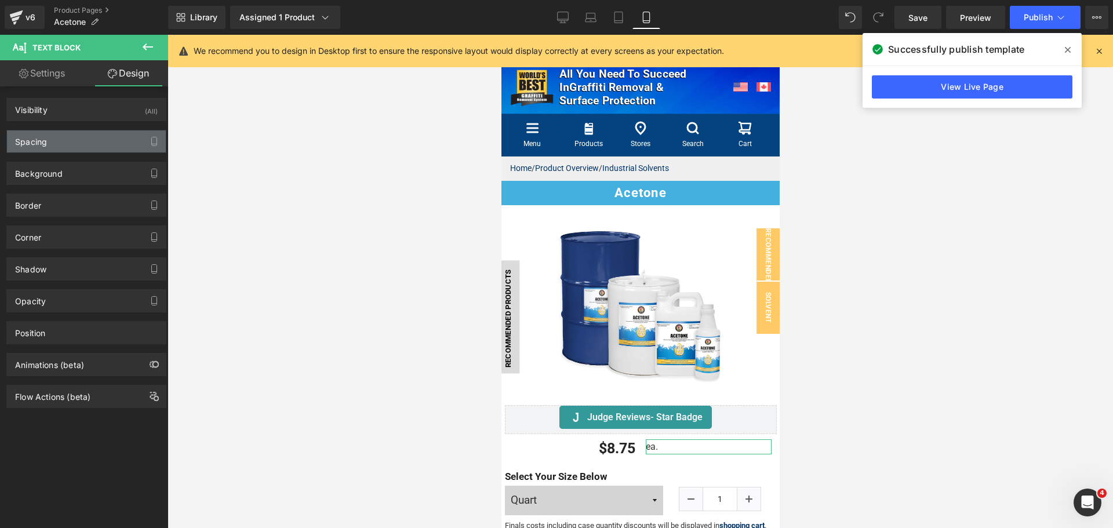
click at [94, 140] on div "Spacing" at bounding box center [86, 141] width 159 height 22
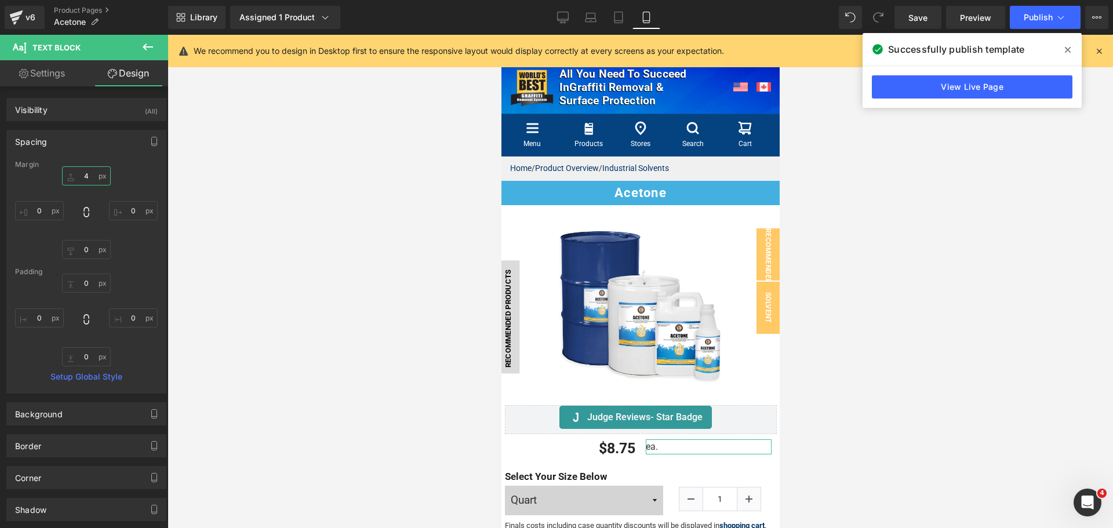
click at [94, 179] on input "4" at bounding box center [86, 175] width 49 height 19
type input "11"
click at [1023, 17] on button "Publish" at bounding box center [1045, 17] width 71 height 23
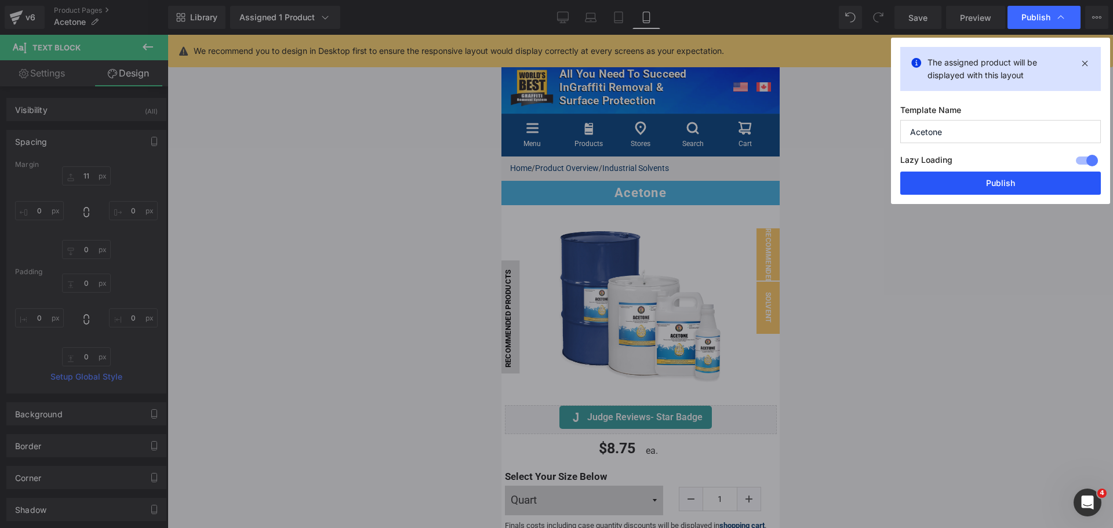
click at [0, 0] on button "Publish" at bounding box center [0, 0] width 0 height 0
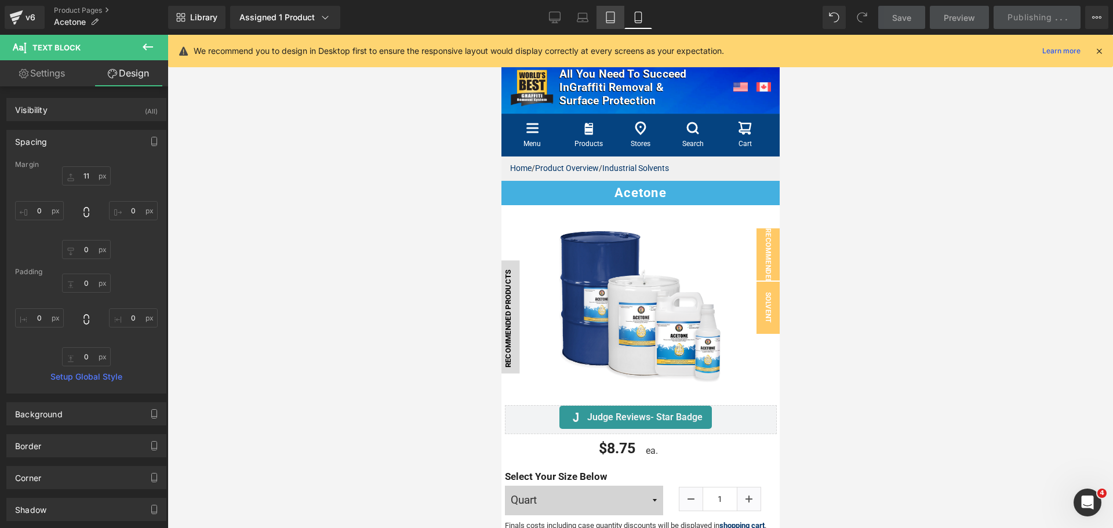
click at [606, 18] on icon at bounding box center [611, 18] width 12 height 12
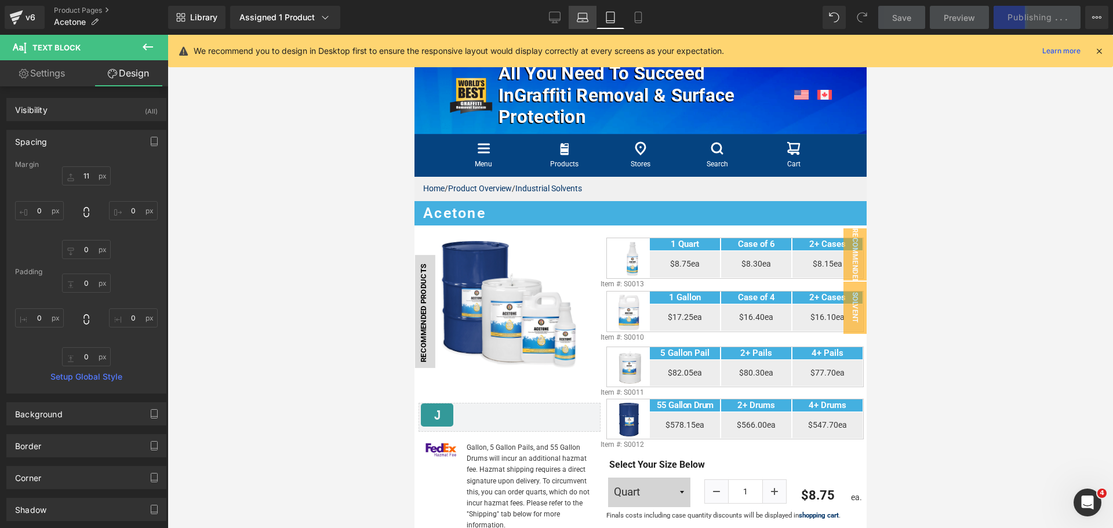
drag, startPoint x: 586, startPoint y: 18, endPoint x: 577, endPoint y: 18, distance: 8.7
click at [586, 18] on icon at bounding box center [583, 18] width 12 height 12
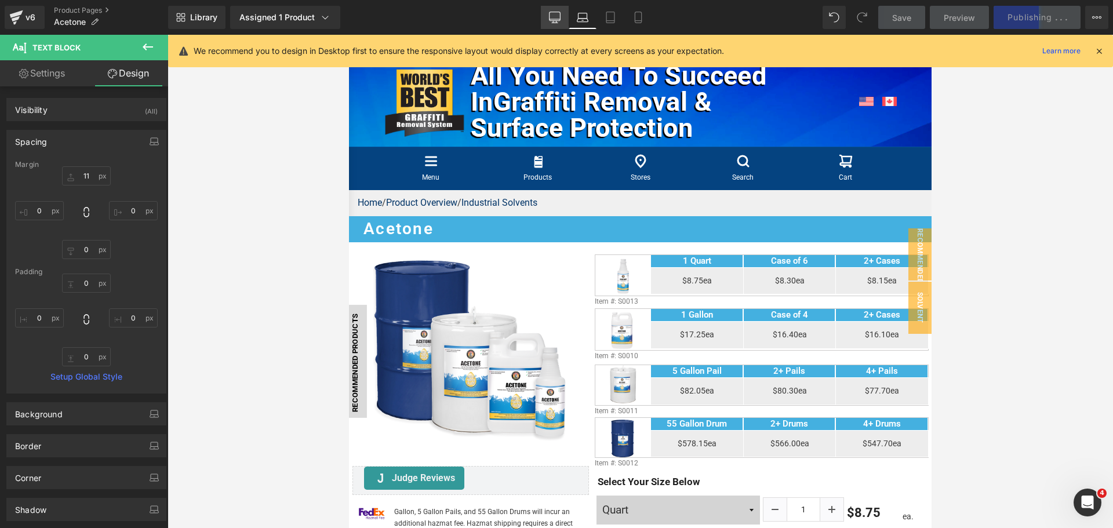
click at [553, 17] on icon at bounding box center [555, 18] width 12 height 12
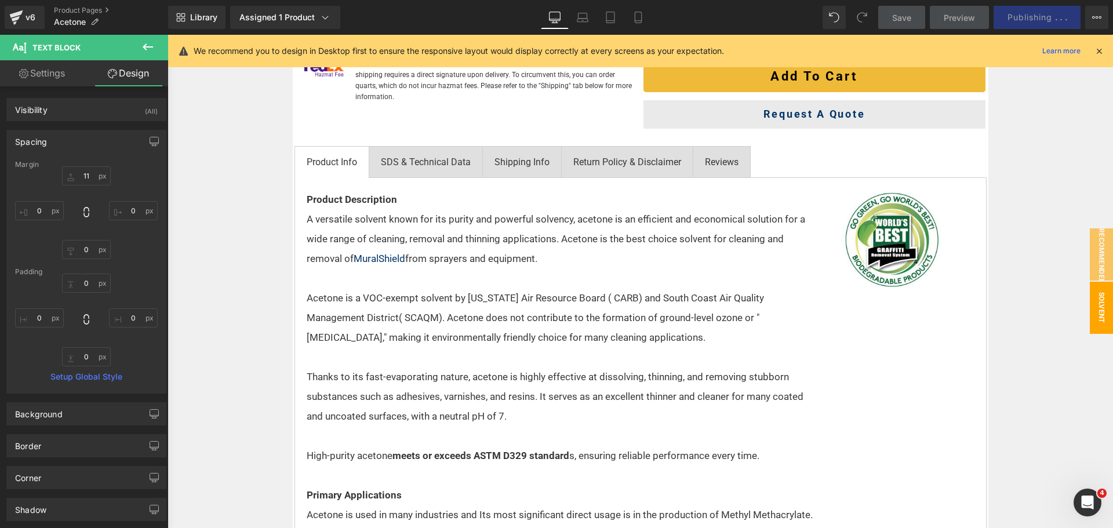
scroll to position [348, 0]
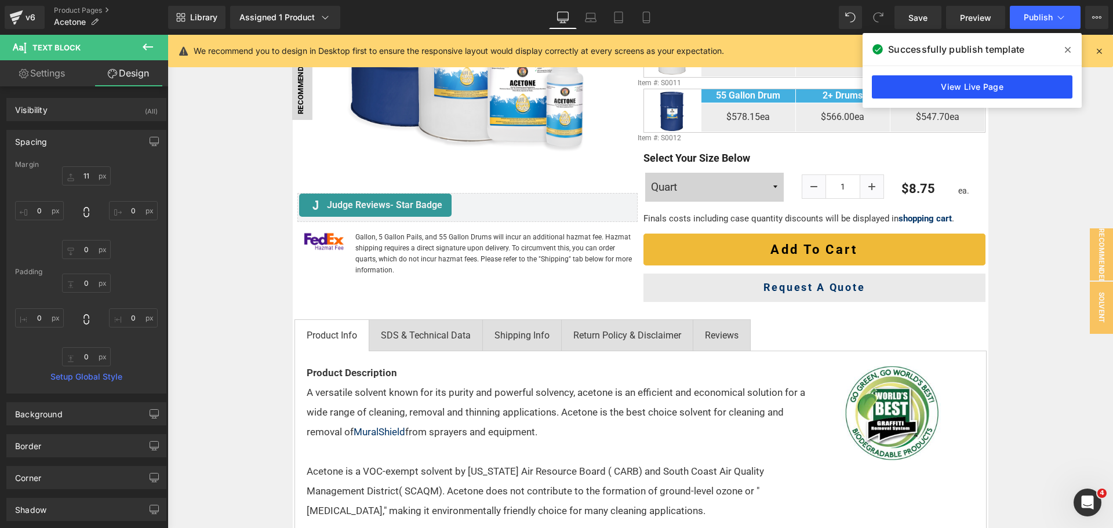
click at [0, 0] on link "View Live Page" at bounding box center [0, 0] width 0 height 0
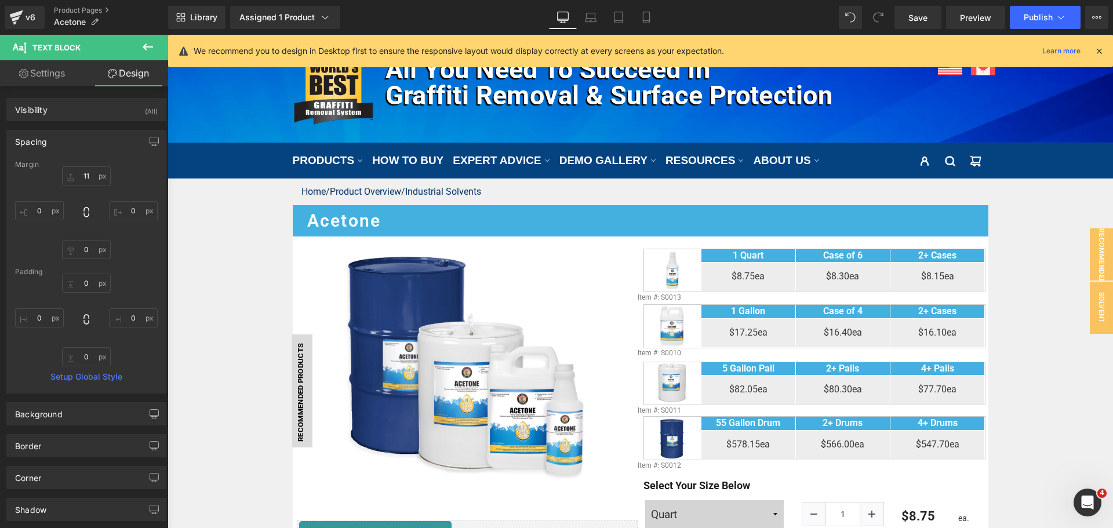
scroll to position [0, 0]
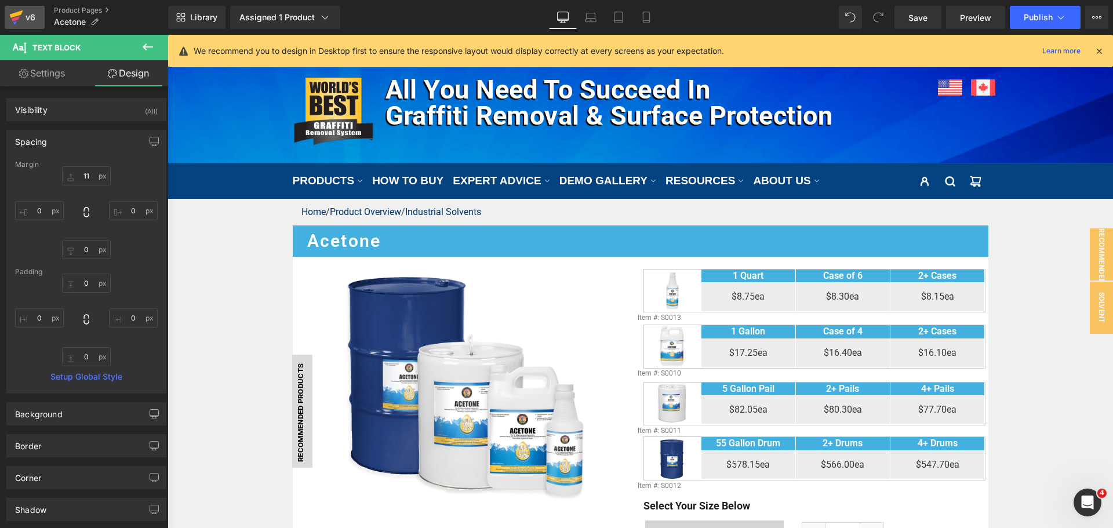
click at [8, 12] on link "v6" at bounding box center [25, 17] width 40 height 23
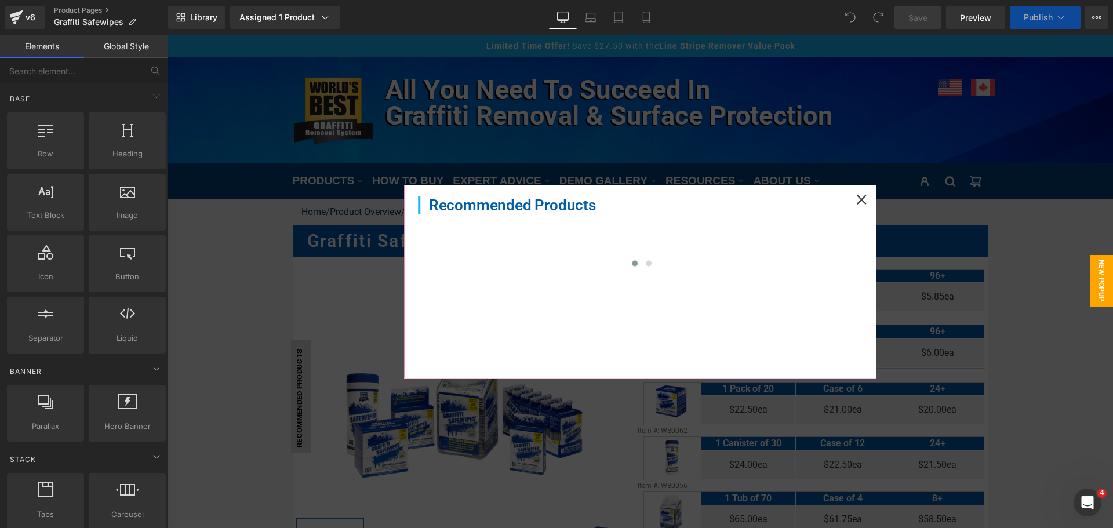
click at [857, 198] on icon at bounding box center [862, 200] width 10 height 10
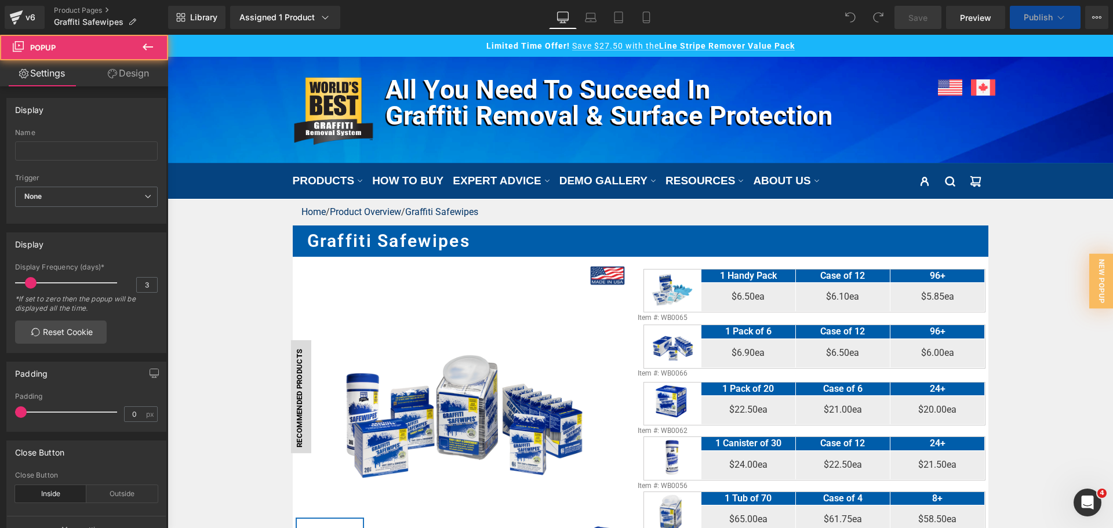
scroll to position [464, 0]
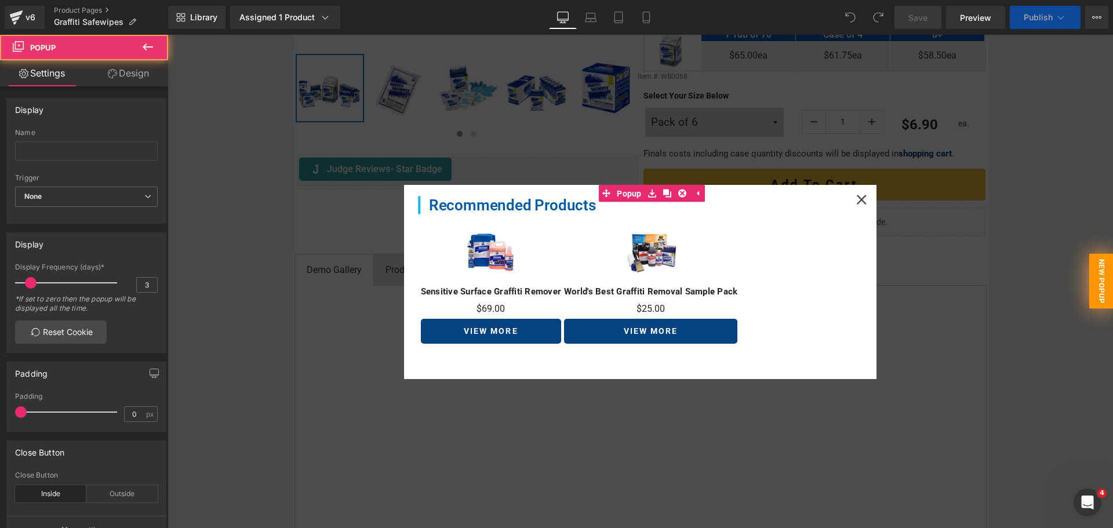
click at [430, 267] on link "Sale Off" at bounding box center [491, 252] width 141 height 52
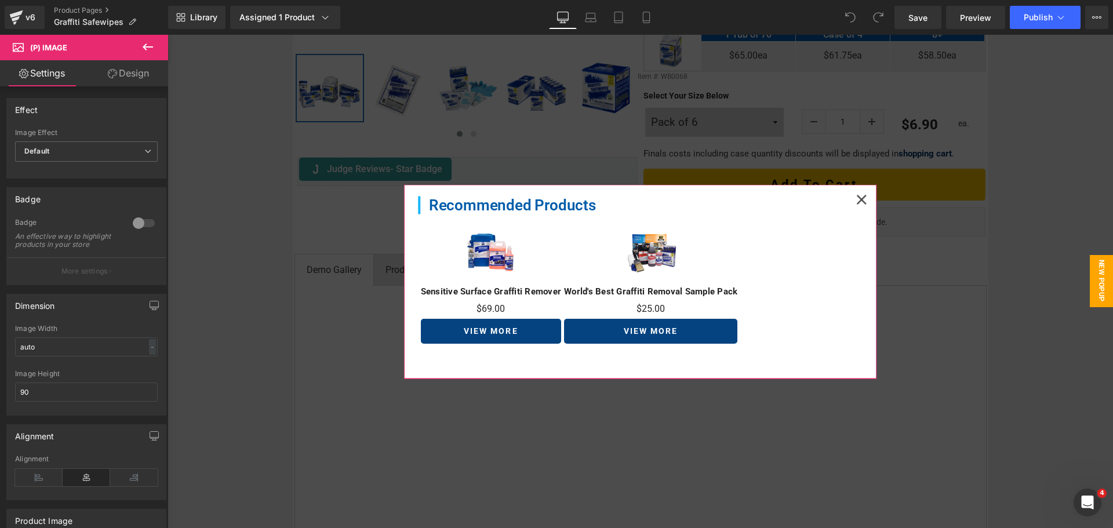
click at [862, 193] on div at bounding box center [862, 200] width 26 height 26
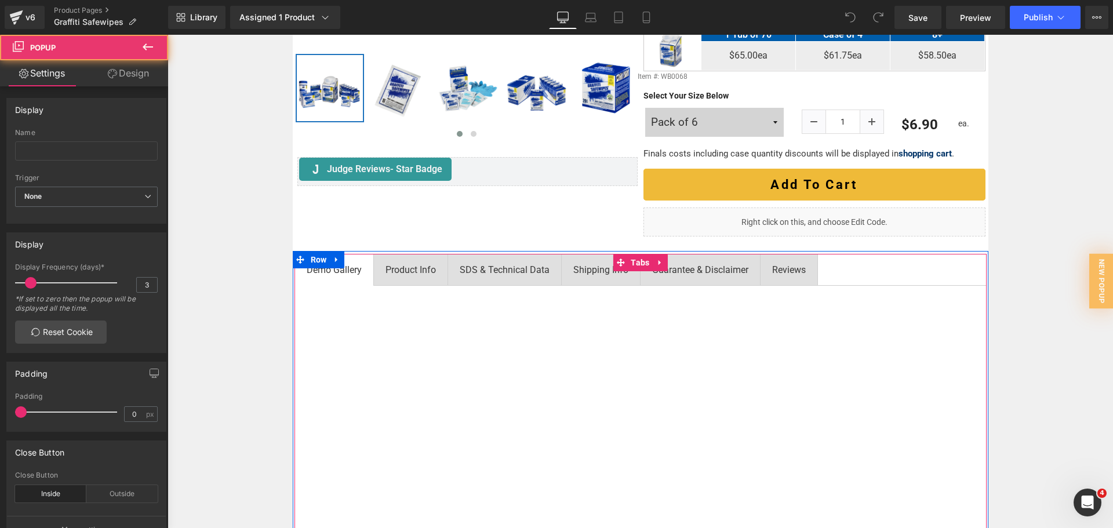
click at [398, 278] on span "Product Info Text Block" at bounding box center [411, 270] width 74 height 31
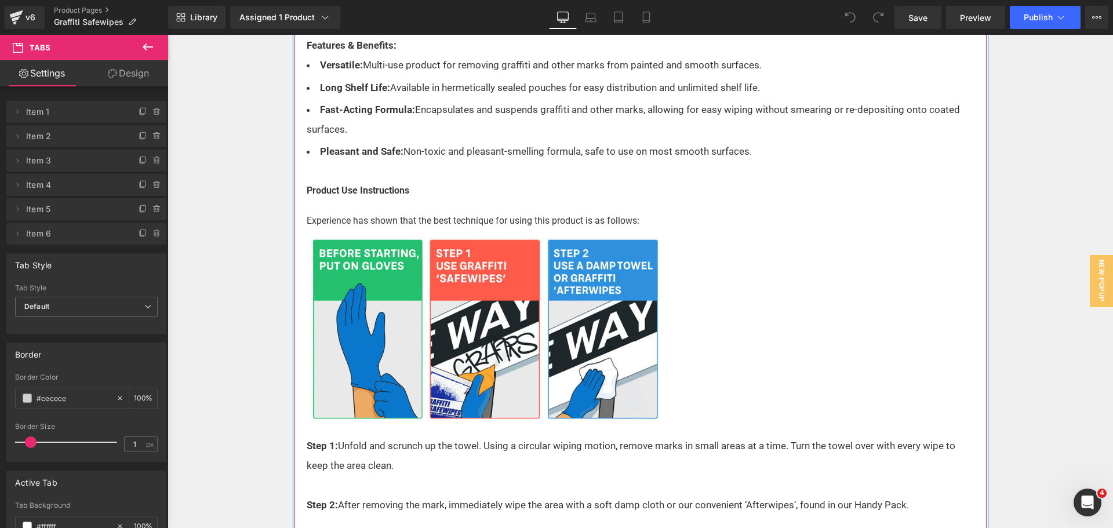
scroll to position [1391, 0]
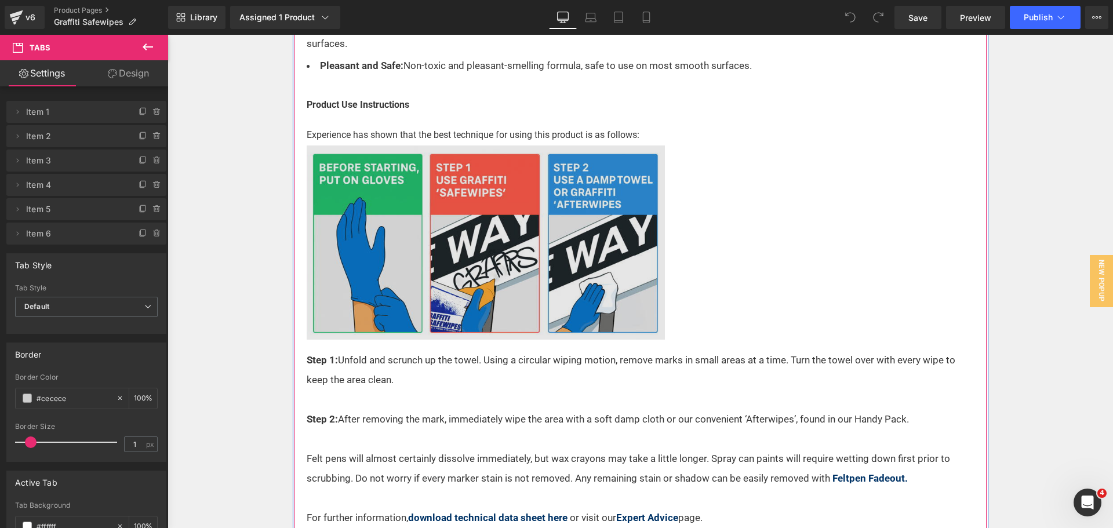
click at [725, 278] on img at bounding box center [633, 245] width 653 height 207
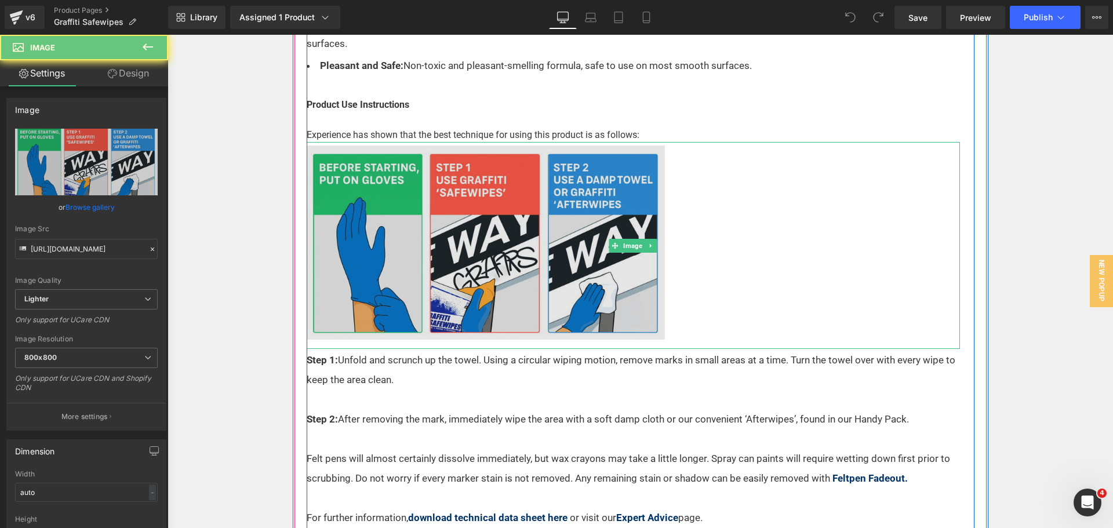
click at [736, 258] on img at bounding box center [633, 245] width 653 height 207
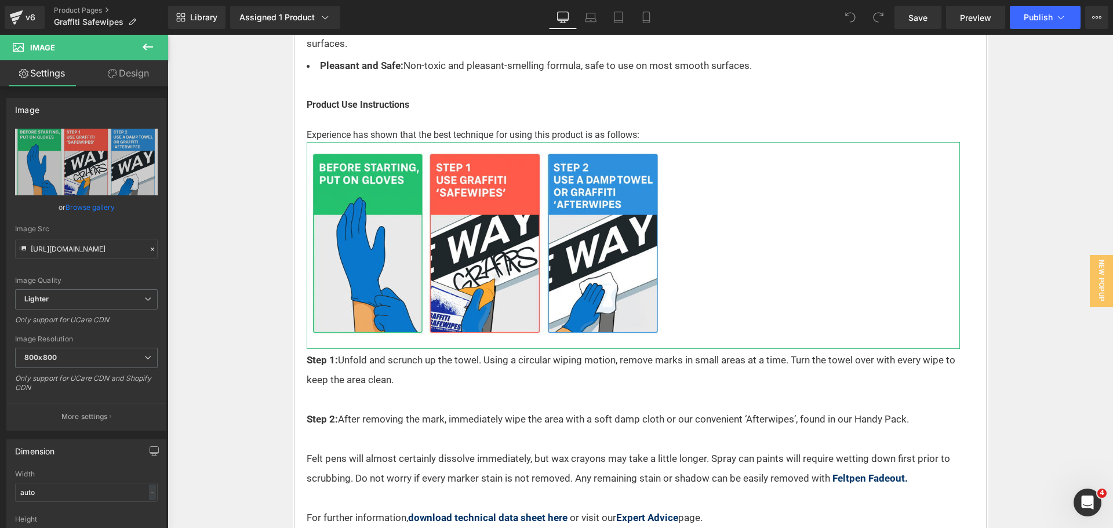
click at [146, 76] on link "Design" at bounding box center [128, 73] width 84 height 26
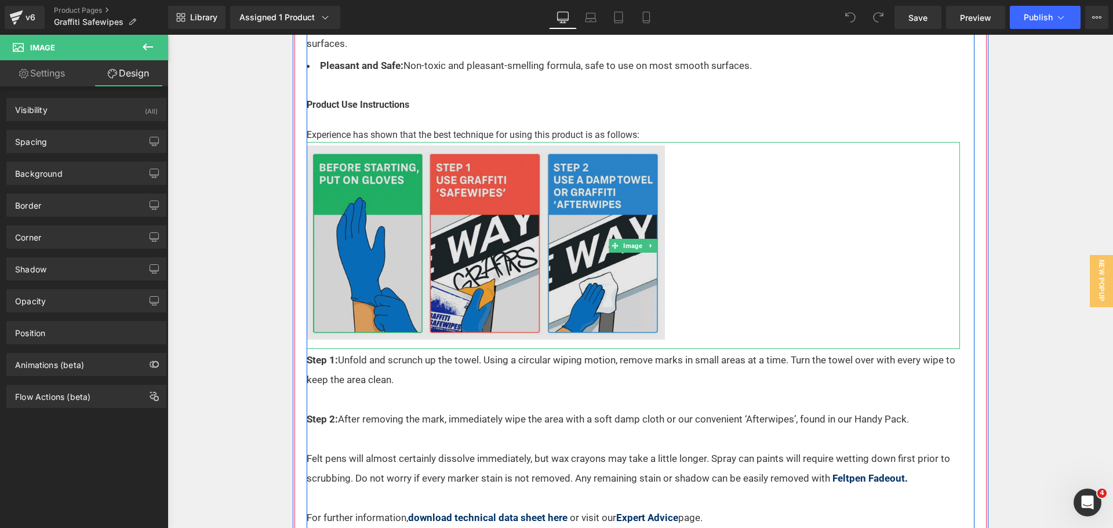
click at [492, 195] on img at bounding box center [633, 245] width 653 height 207
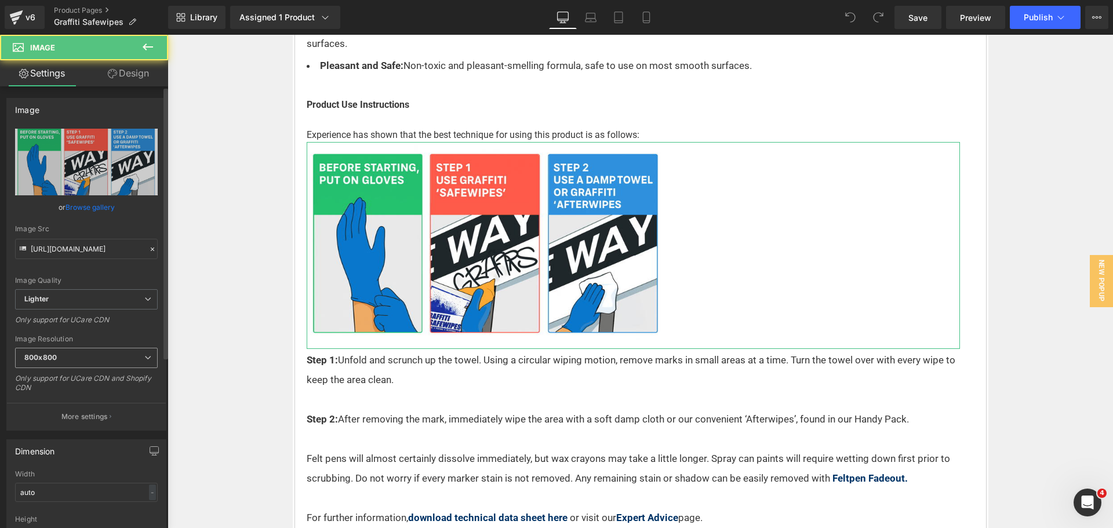
click at [43, 359] on b "800x800" at bounding box center [40, 357] width 32 height 9
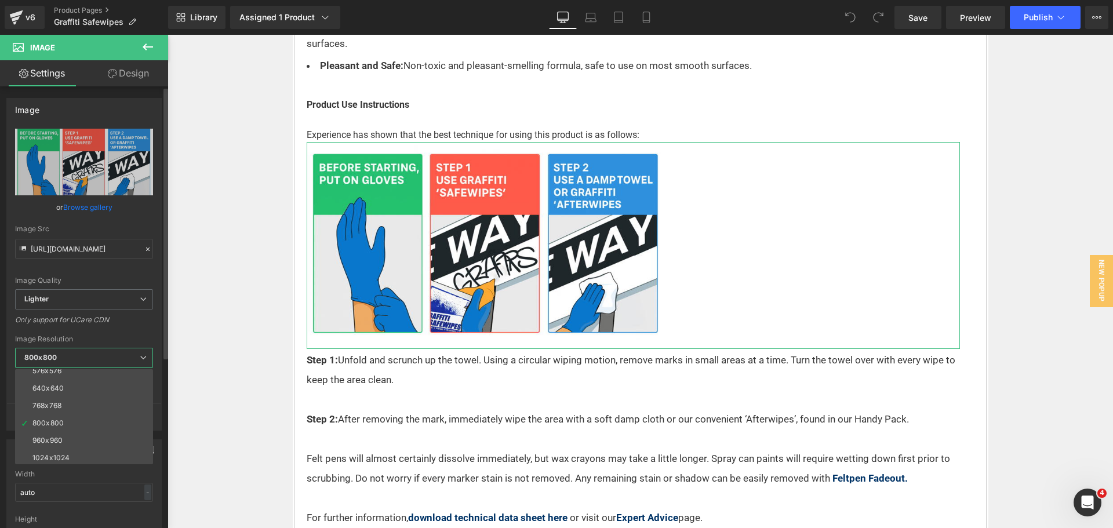
scroll to position [116, 0]
click at [72, 388] on li "960x960" at bounding box center [86, 383] width 143 height 17
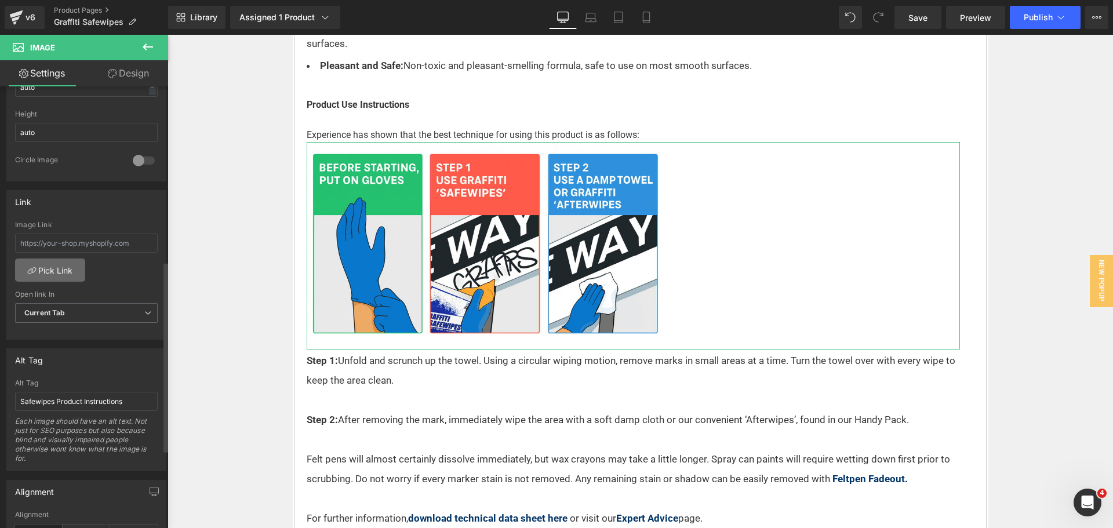
scroll to position [406, 0]
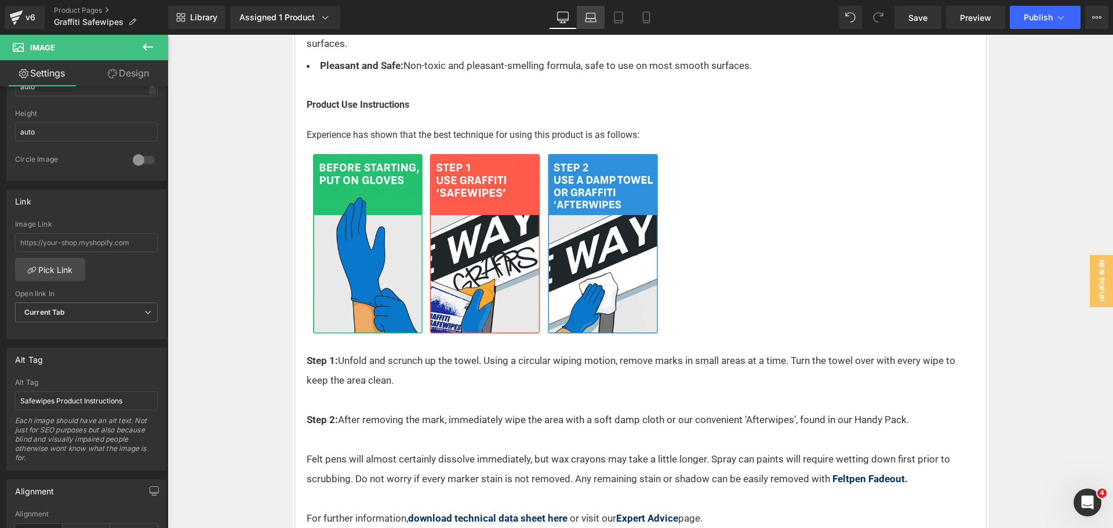
click at [602, 20] on link "Laptop" at bounding box center [591, 17] width 28 height 23
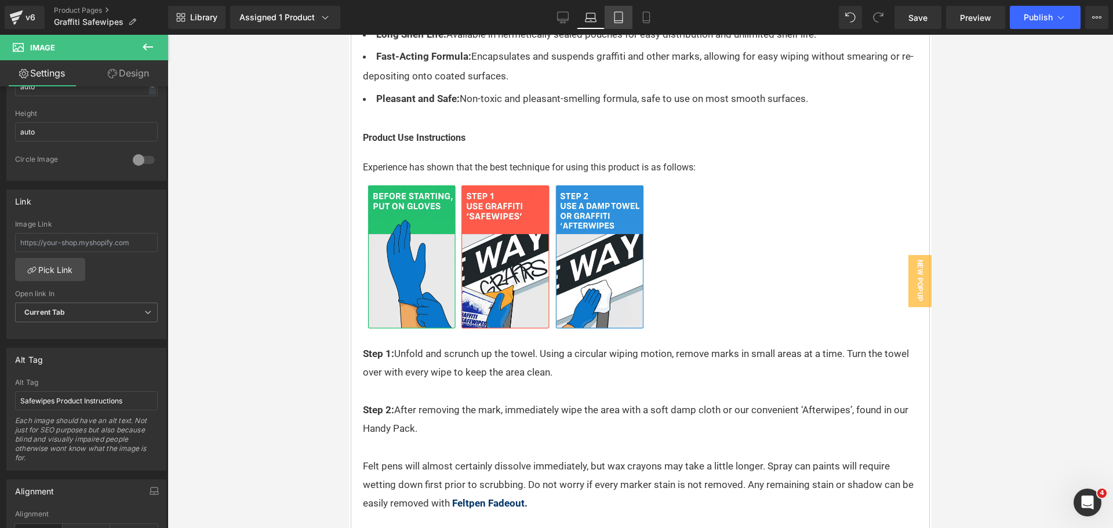
click at [614, 20] on icon at bounding box center [619, 18] width 12 height 12
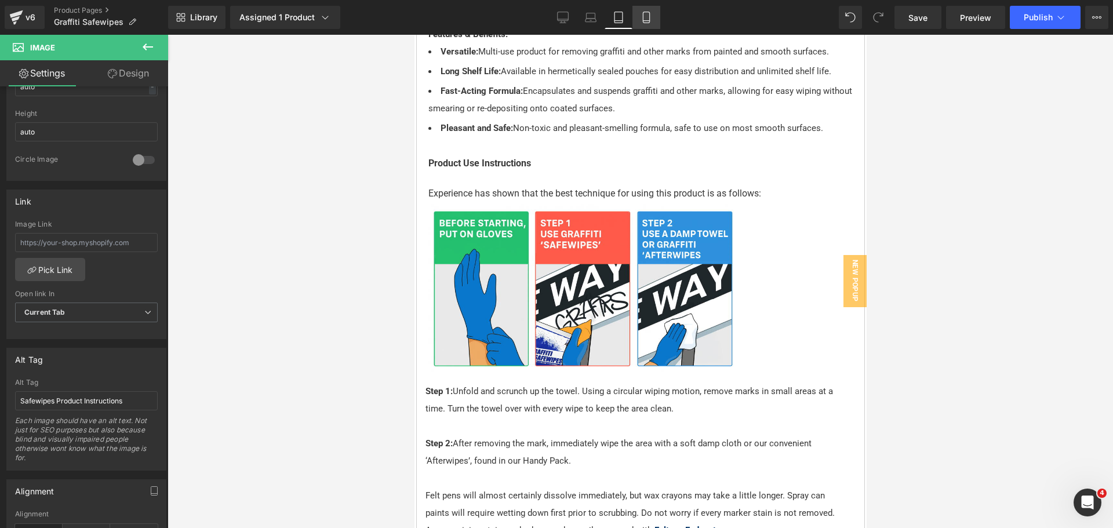
click at [638, 22] on link "Mobile" at bounding box center [647, 17] width 28 height 23
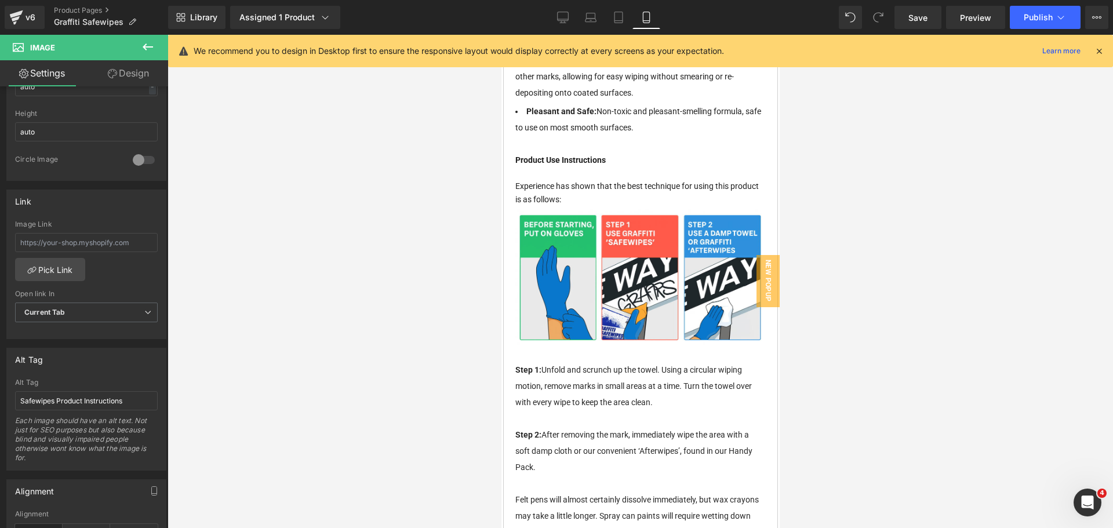
scroll to position [1615, 0]
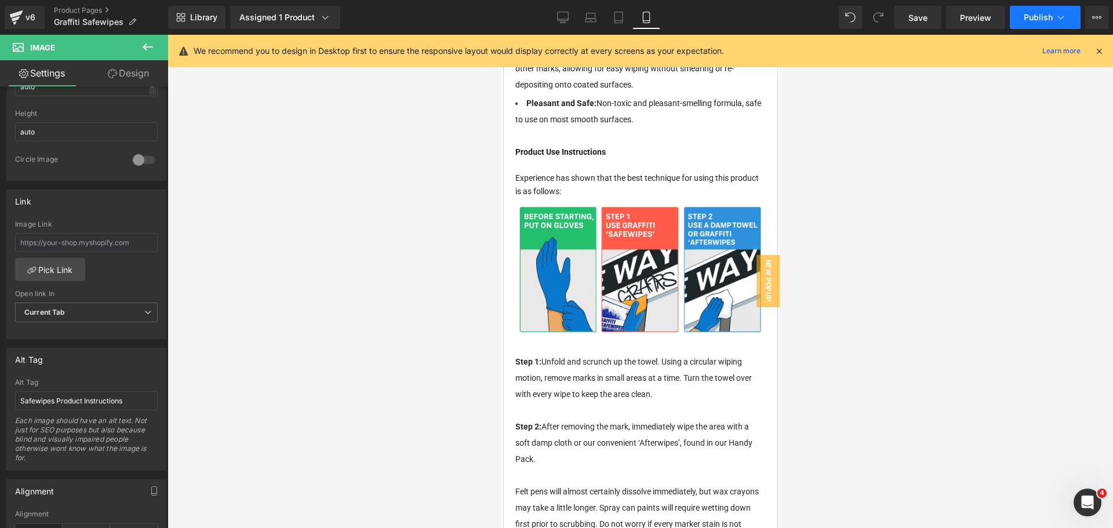
click at [1029, 26] on button "Publish" at bounding box center [1045, 17] width 71 height 23
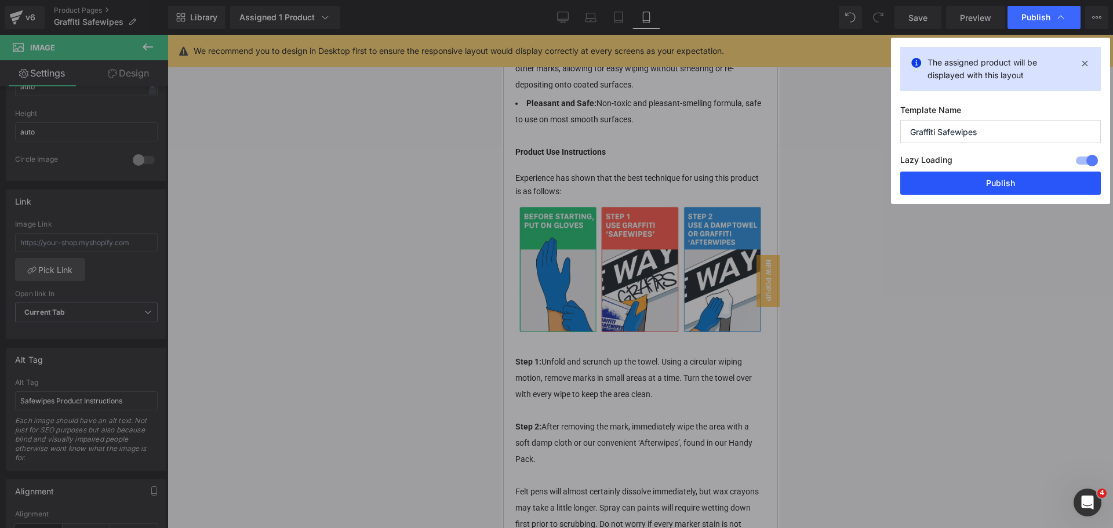
click at [0, 0] on button "Publish" at bounding box center [0, 0] width 0 height 0
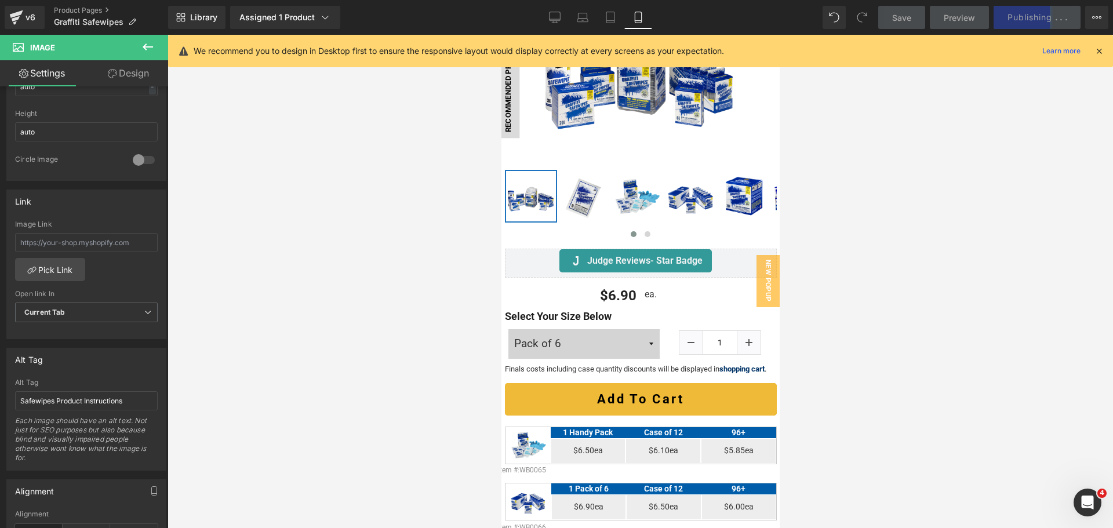
scroll to position [224, 0]
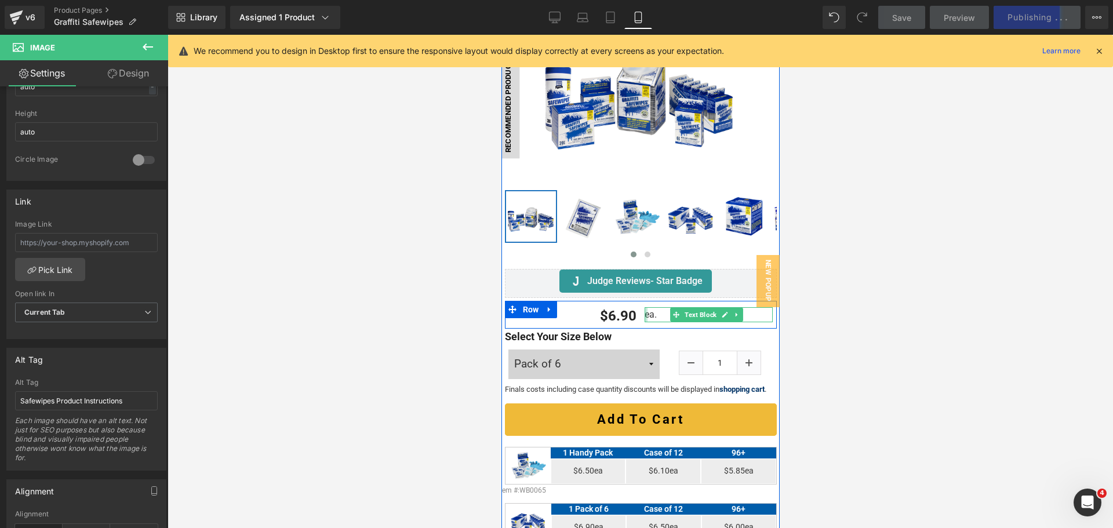
click at [645, 308] on p "ea." at bounding box center [708, 314] width 128 height 15
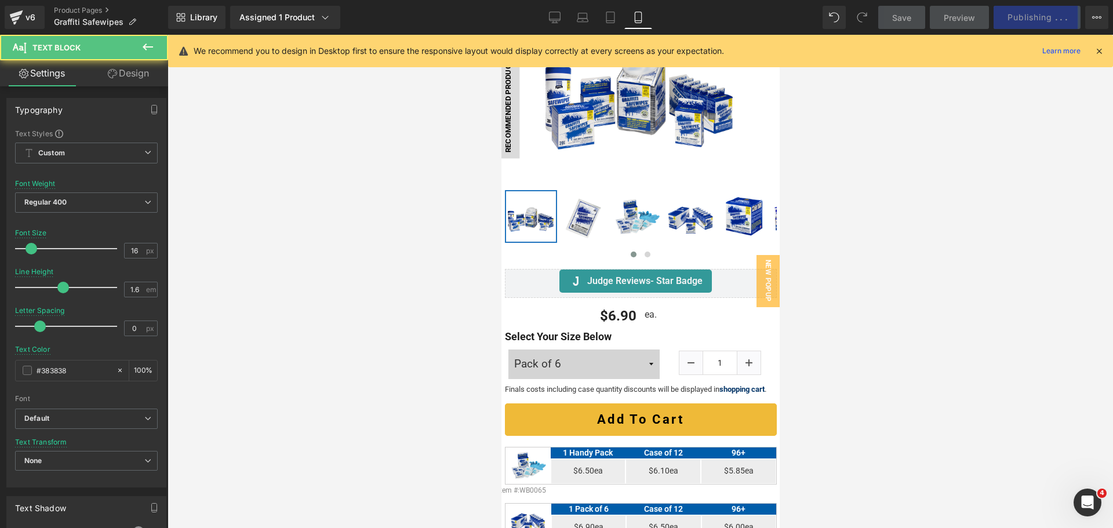
click at [137, 80] on link "Design" at bounding box center [128, 73] width 84 height 26
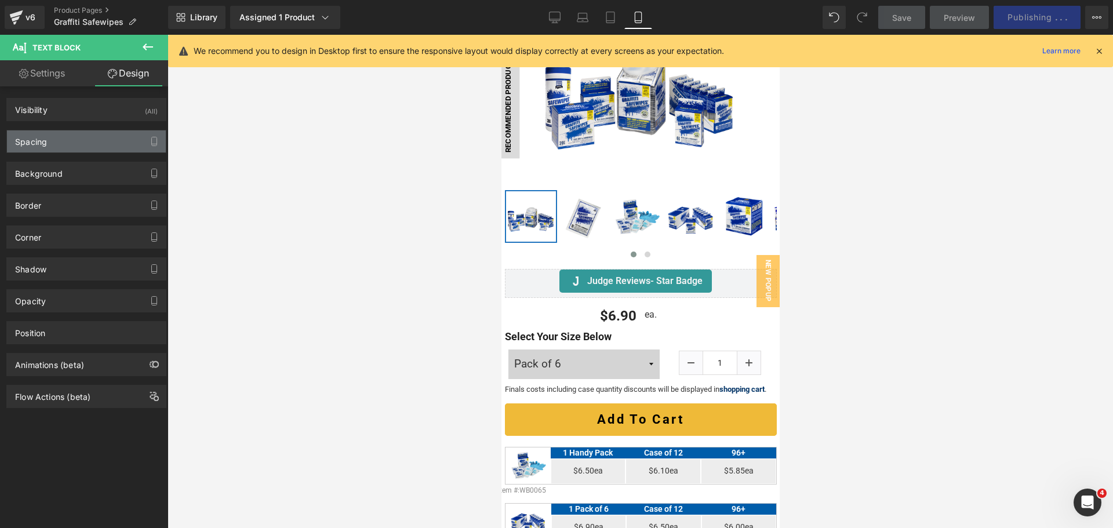
click at [91, 138] on div "Spacing" at bounding box center [86, 141] width 159 height 22
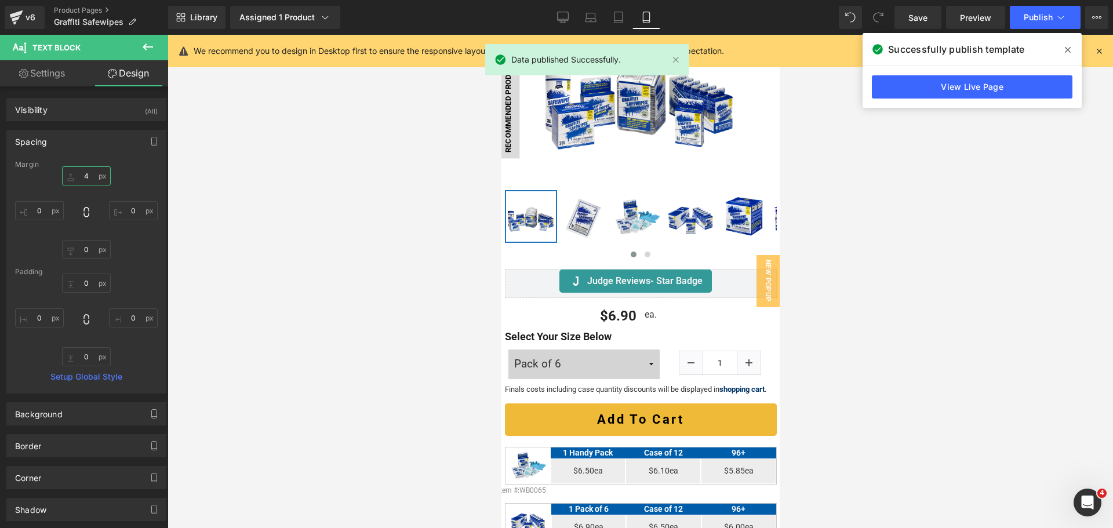
click at [84, 177] on input "4" at bounding box center [86, 175] width 49 height 19
type input "9"
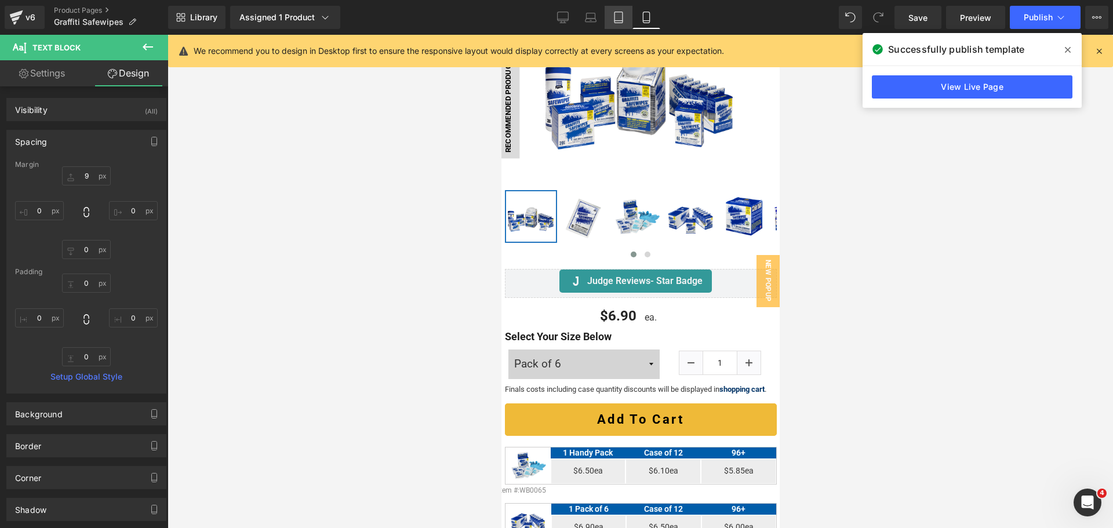
click at [629, 13] on link "Tablet" at bounding box center [619, 17] width 28 height 23
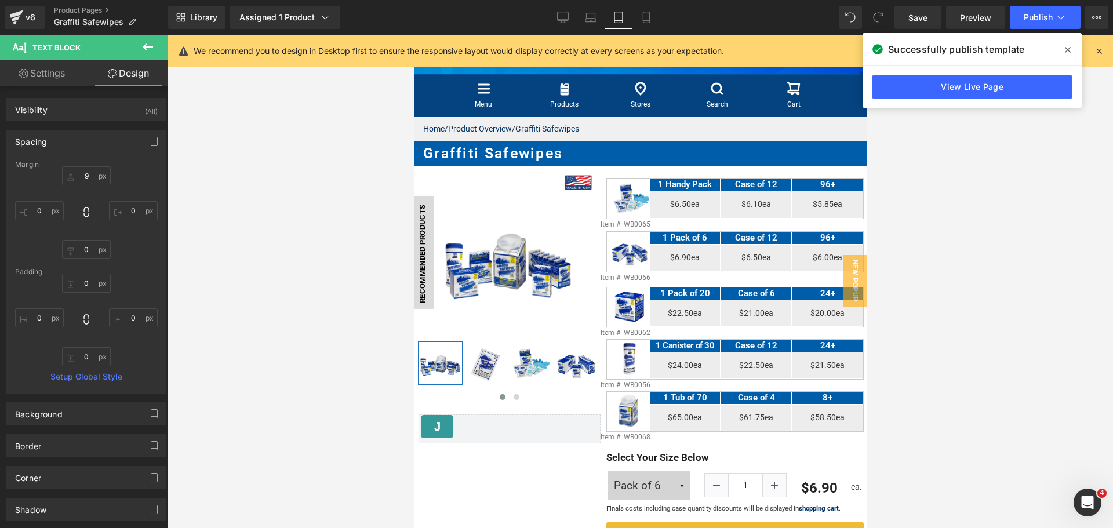
scroll to position [116, 0]
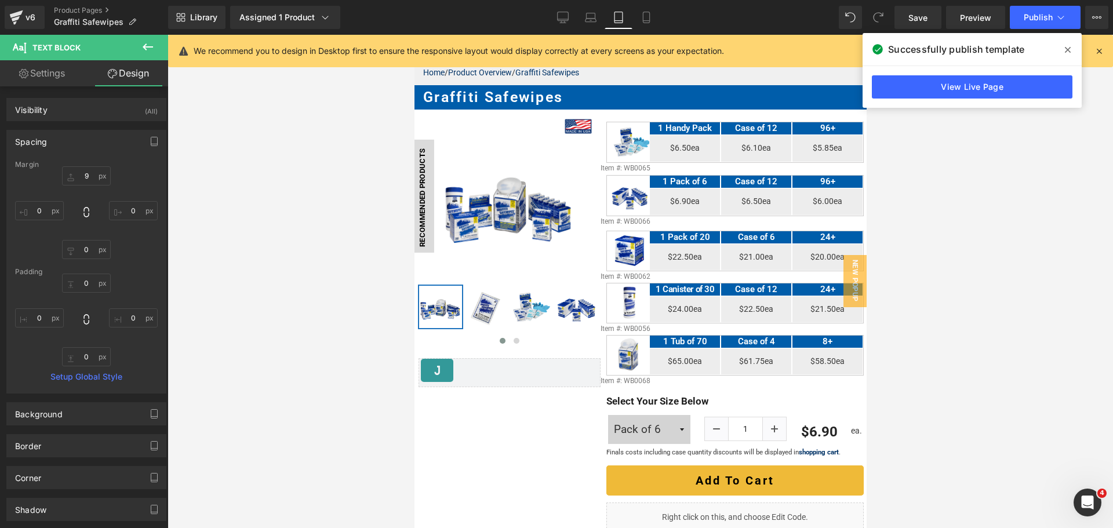
click at [85, 188] on div "9 0 0 0" at bounding box center [86, 212] width 143 height 93
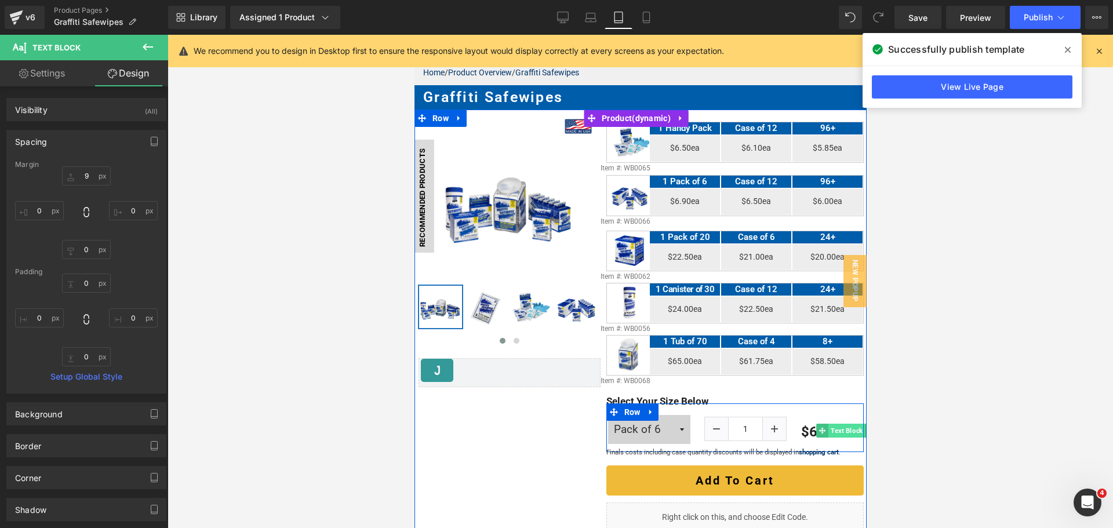
click at [844, 431] on span "Text Block" at bounding box center [846, 431] width 37 height 14
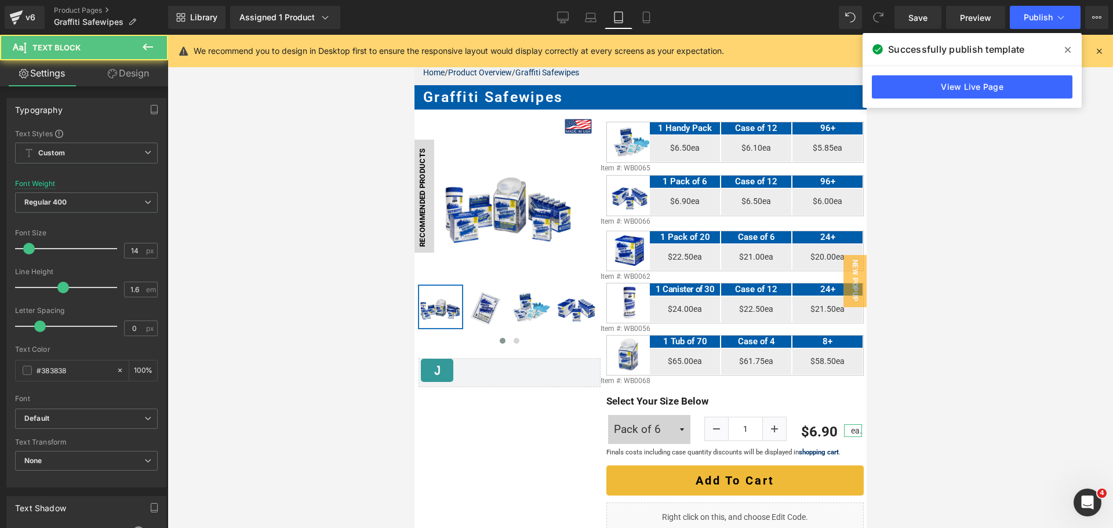
click at [131, 68] on link "Design" at bounding box center [128, 73] width 84 height 26
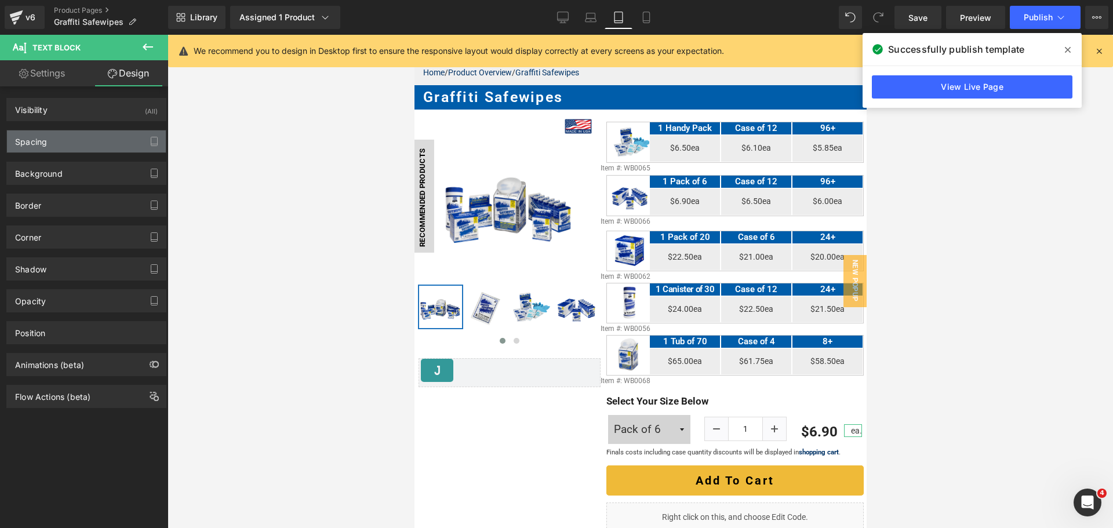
click at [81, 148] on div "Spacing" at bounding box center [86, 141] width 159 height 22
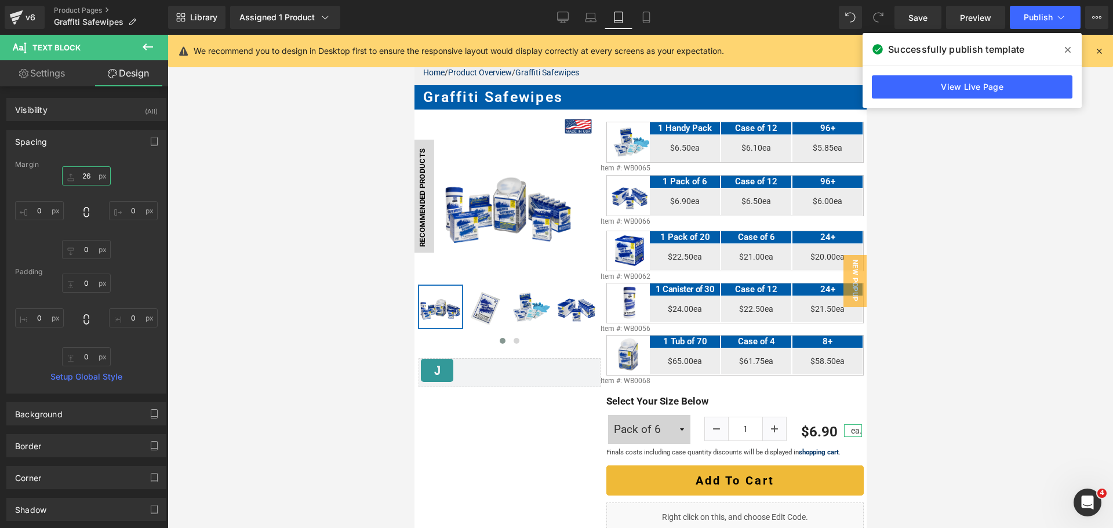
click at [83, 172] on input "26" at bounding box center [86, 175] width 49 height 19
click at [587, 20] on icon at bounding box center [591, 18] width 12 height 12
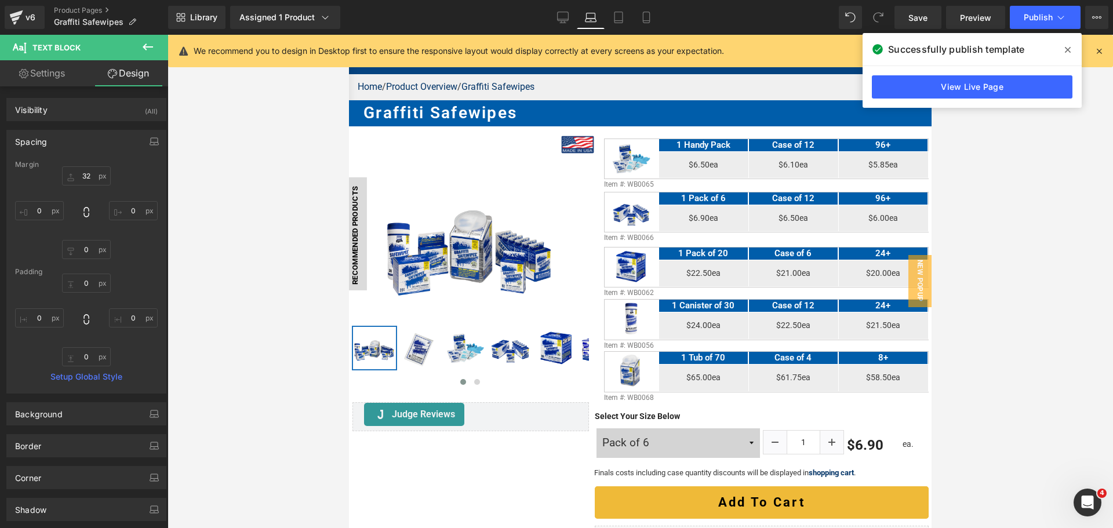
scroll to position [201, 0]
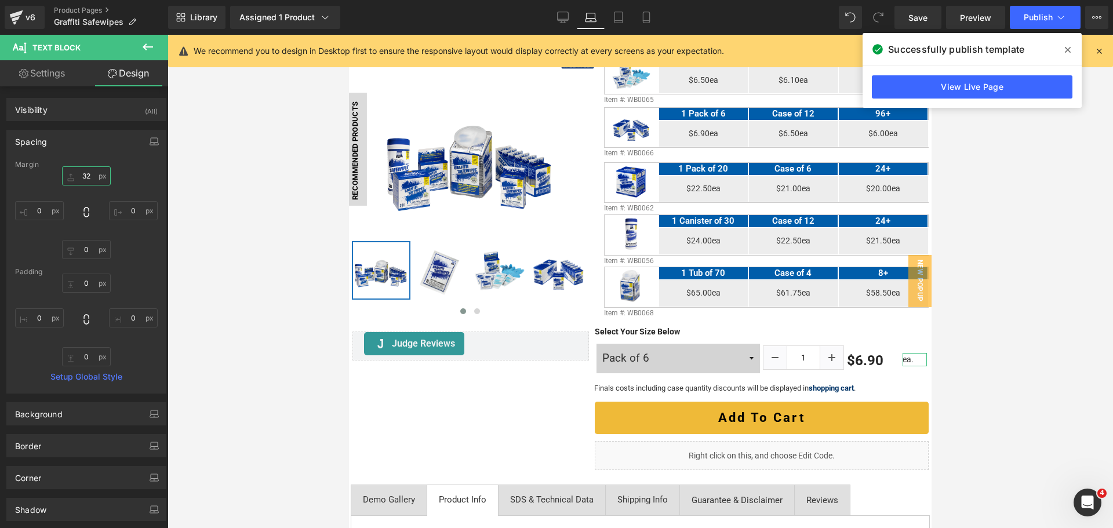
click at [91, 173] on input "32" at bounding box center [86, 175] width 49 height 19
click at [564, 16] on icon at bounding box center [563, 18] width 12 height 12
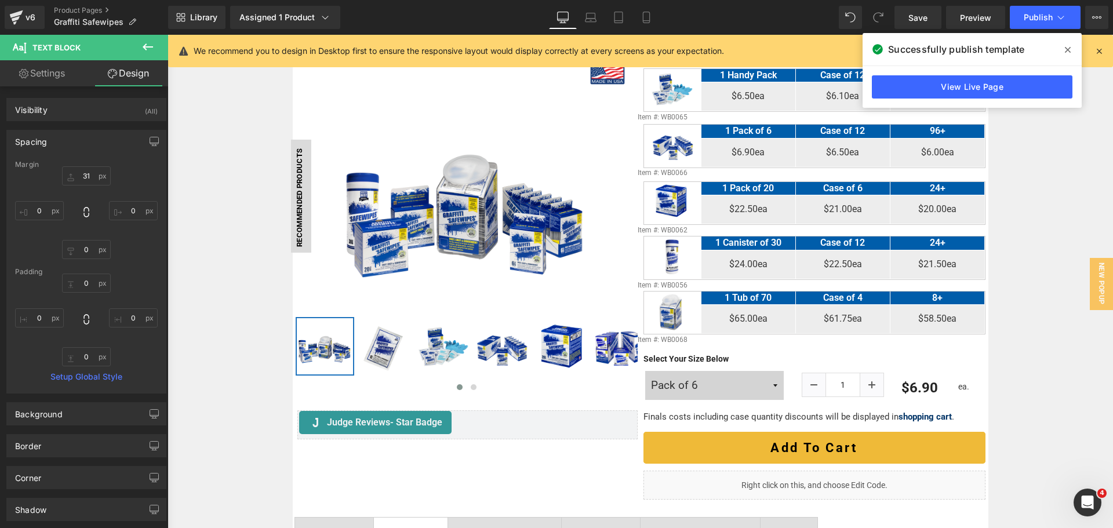
scroll to position [199, 0]
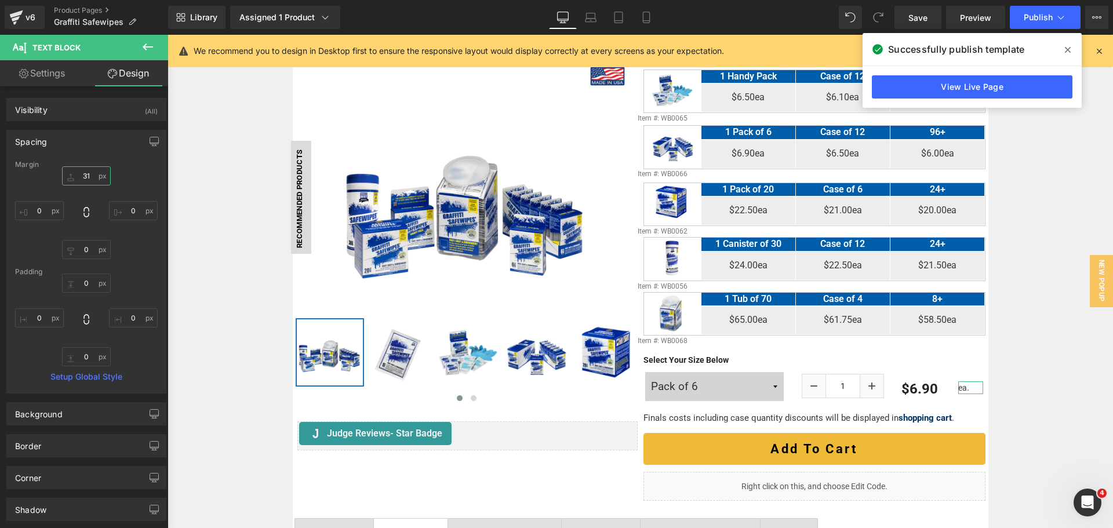
click at [92, 175] on input "31" at bounding box center [86, 175] width 49 height 19
type input "32"
click at [1044, 21] on span "Publish" at bounding box center [1038, 17] width 29 height 9
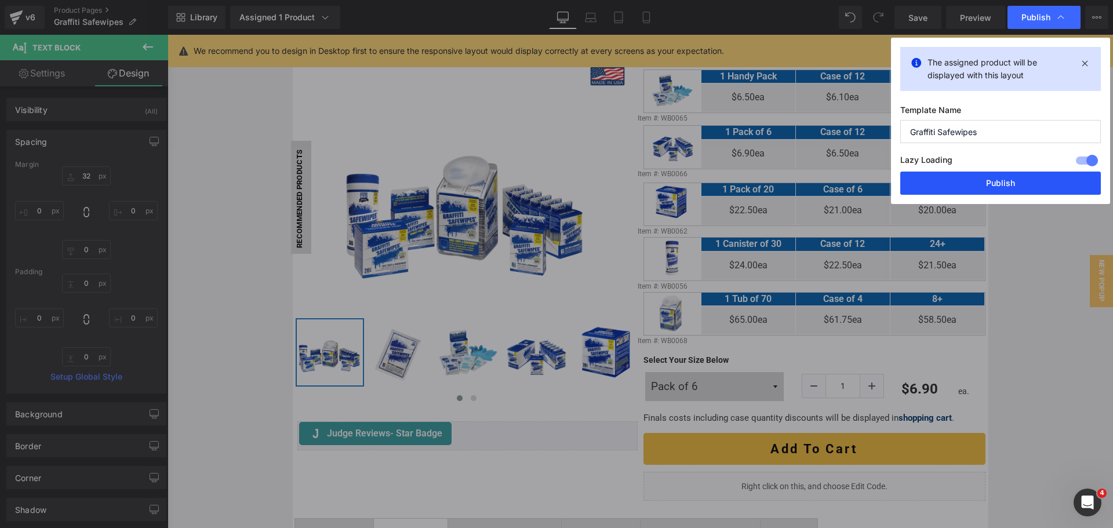
click at [0, 0] on button "Publish" at bounding box center [0, 0] width 0 height 0
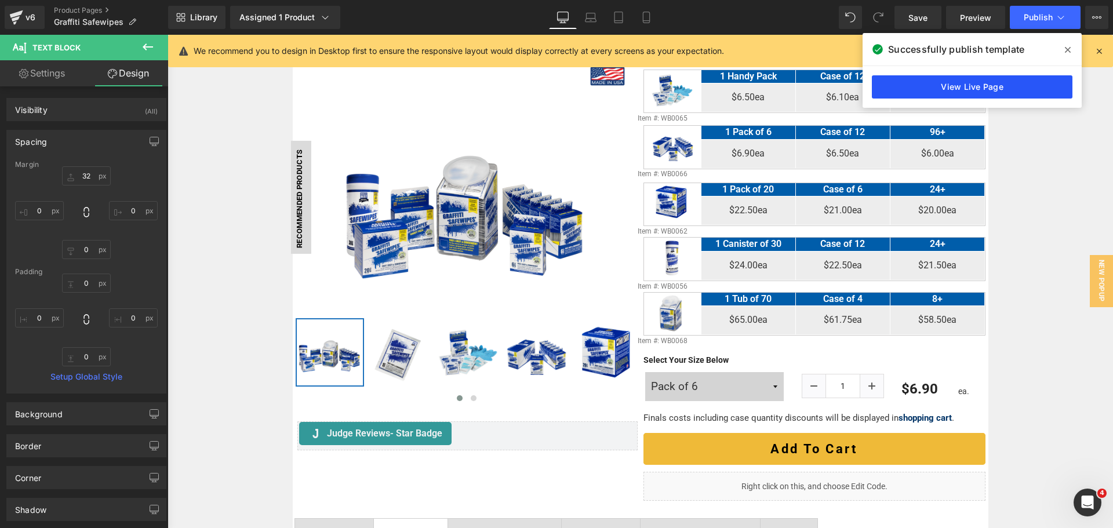
click at [1008, 89] on link "View Live Page" at bounding box center [972, 86] width 201 height 23
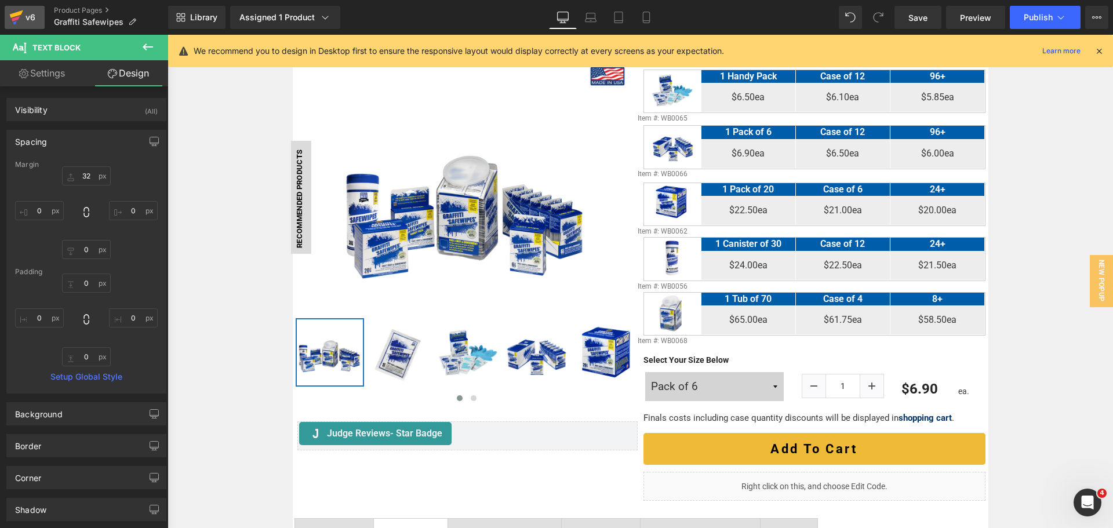
click at [32, 10] on div "v6" at bounding box center [30, 17] width 14 height 15
